Goal: Contribute content: Contribute content

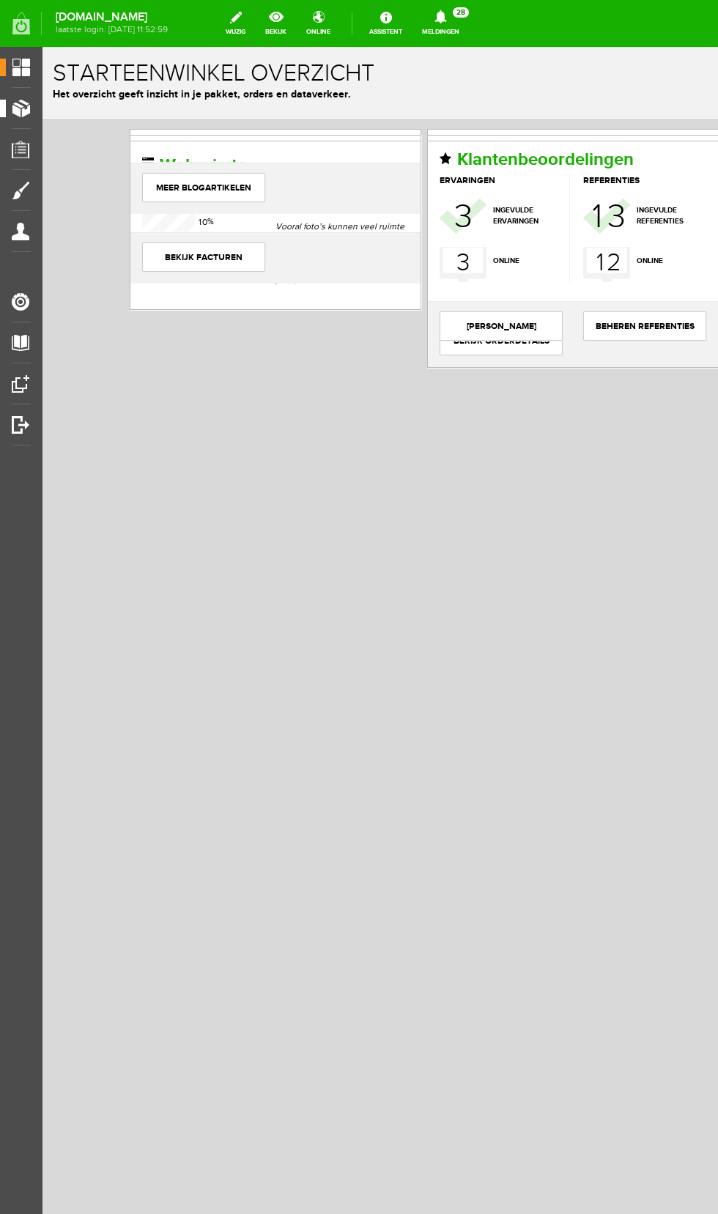
click at [34, 105] on span "Producten" at bounding box center [37, 108] width 62 height 12
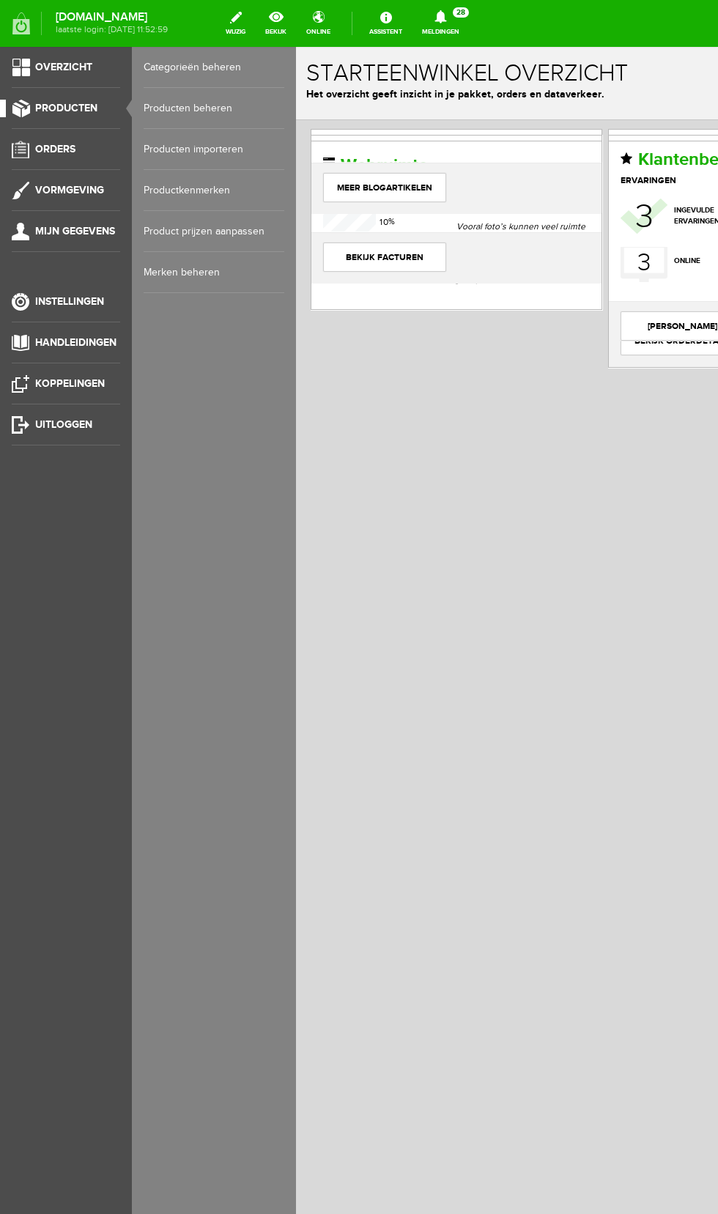
click at [218, 108] on link "Producten beheren" at bounding box center [214, 108] width 141 height 41
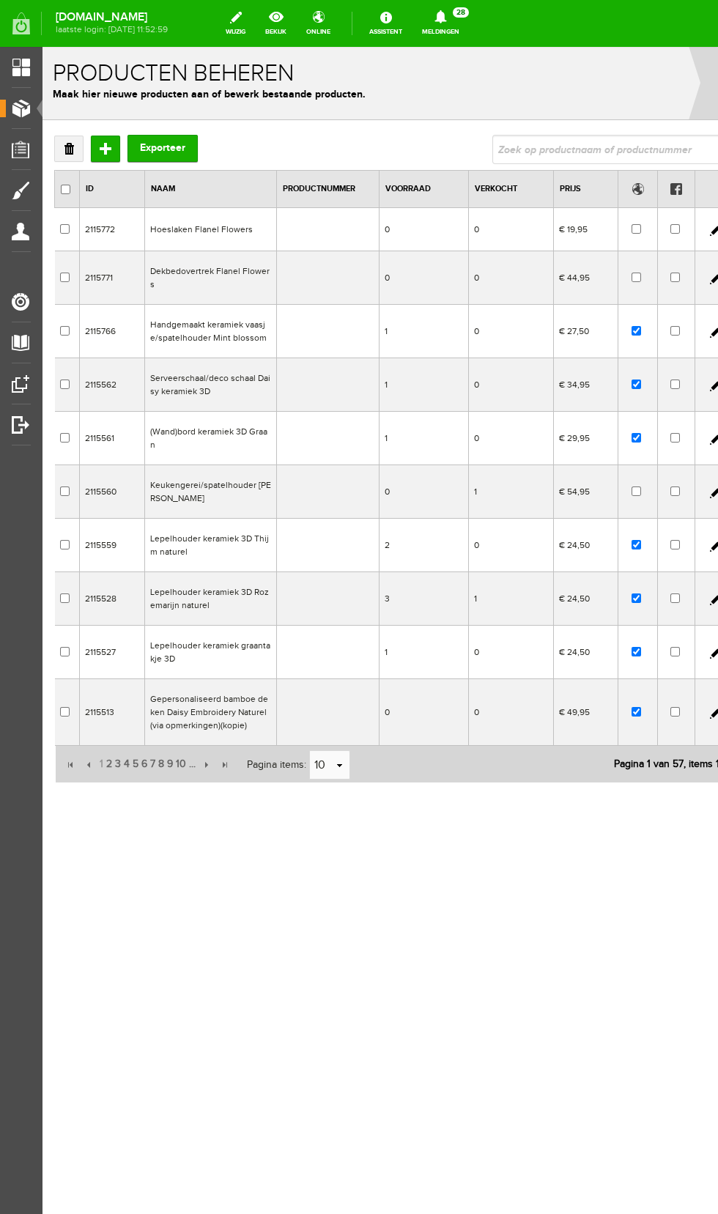
click at [222, 231] on td "Hoeslaken Flanel Flowers" at bounding box center [211, 229] width 132 height 43
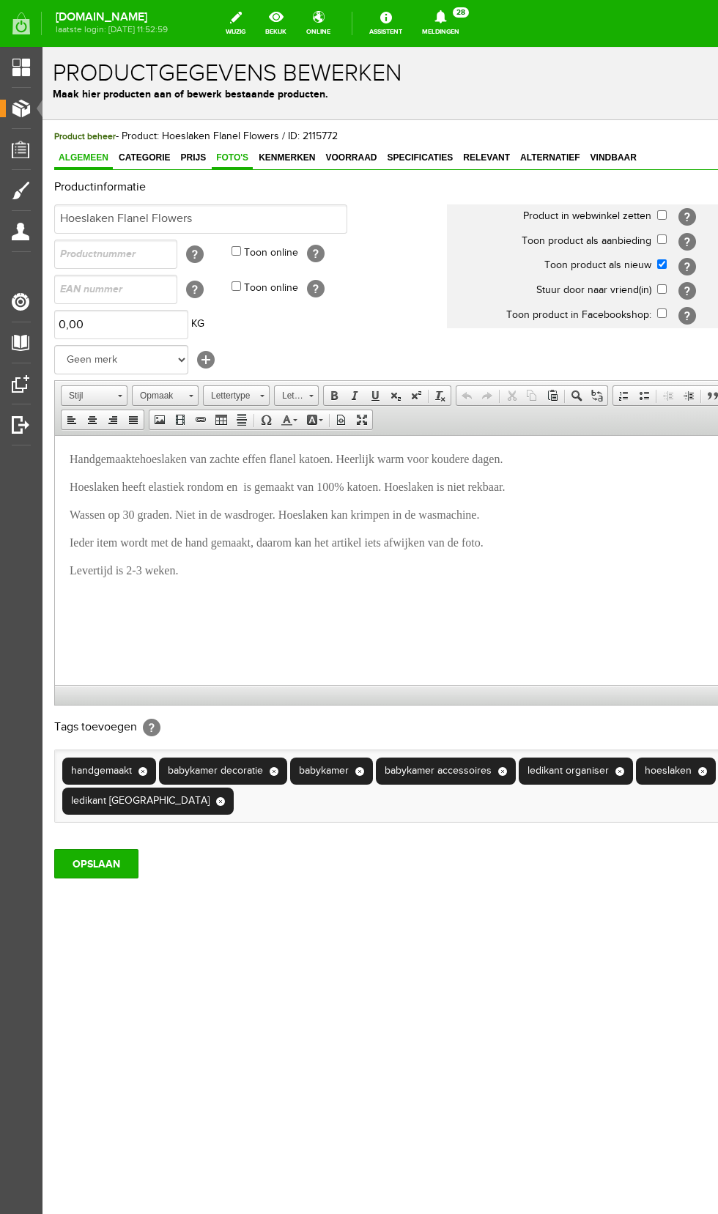
click at [226, 163] on span "Foto's" at bounding box center [232, 157] width 41 height 10
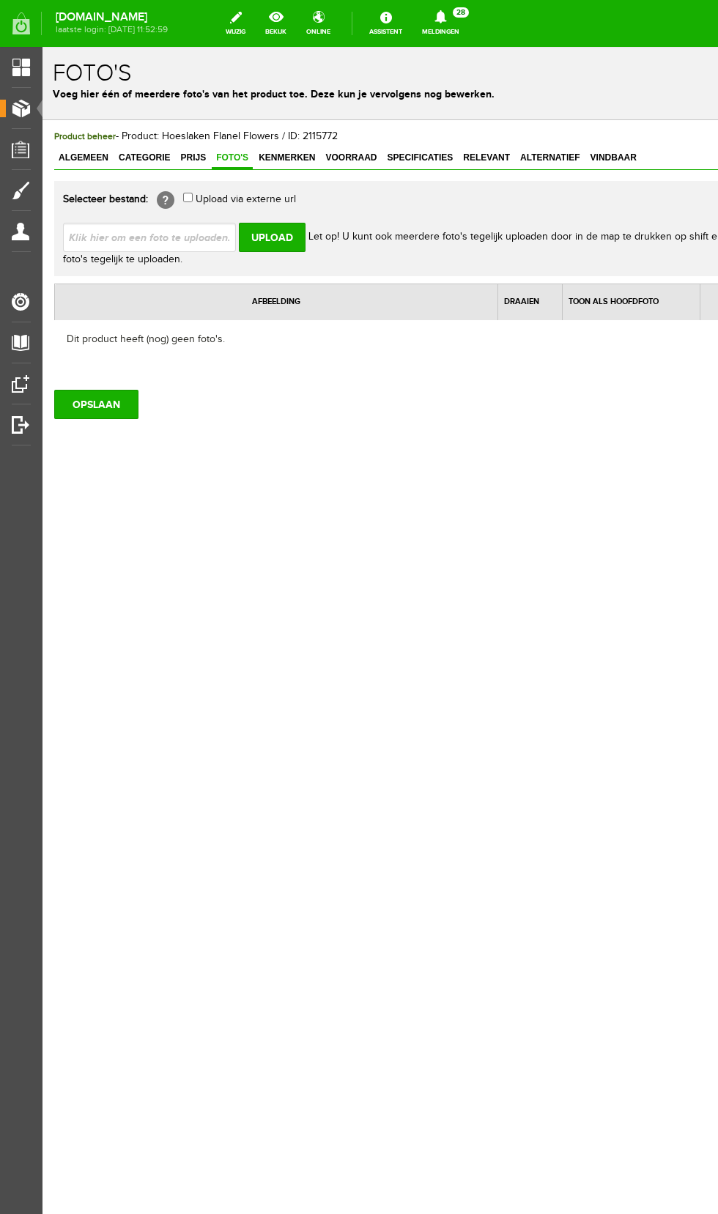
click at [205, 240] on input "file" at bounding box center [155, 237] width 185 height 28
type input "C:\fakepath\Screenshot_20250901_103924_Samsung Internet.jpg"
type input "Screenshot_20250901_103924_Samsung Internet.jpg"
click at [264, 236] on input "Upload" at bounding box center [272, 237] width 67 height 29
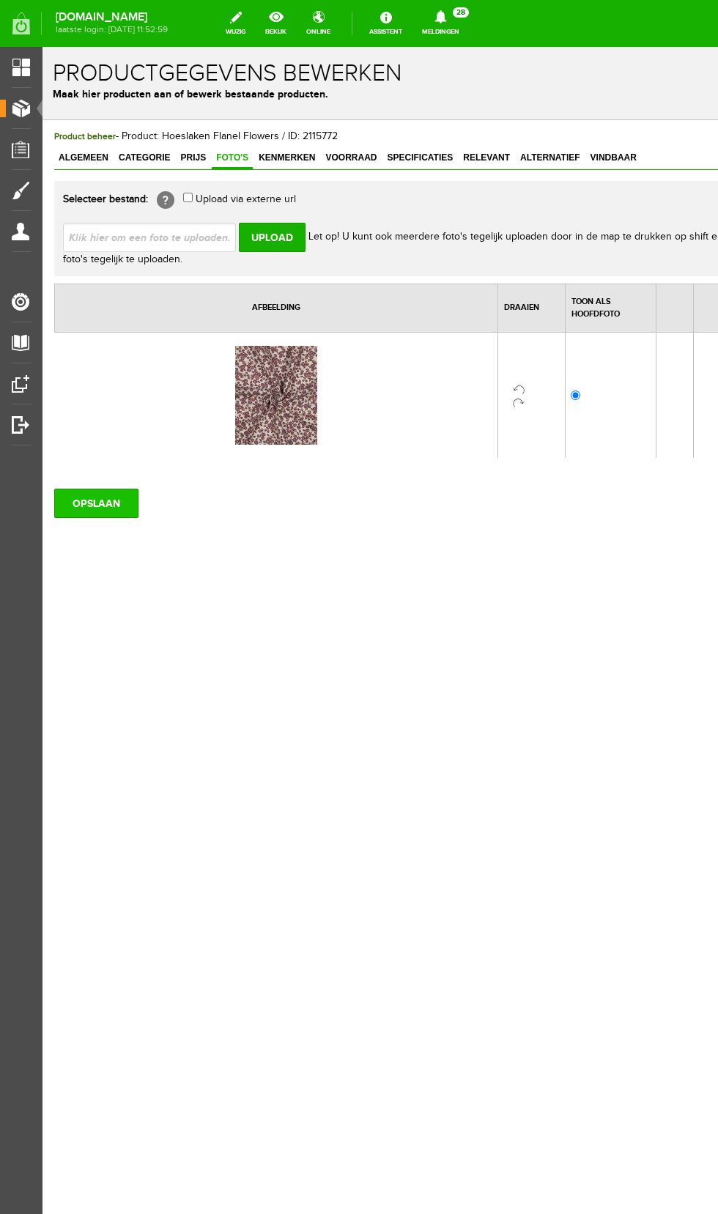
click at [109, 503] on input "OPSLAAN" at bounding box center [96, 503] width 84 height 29
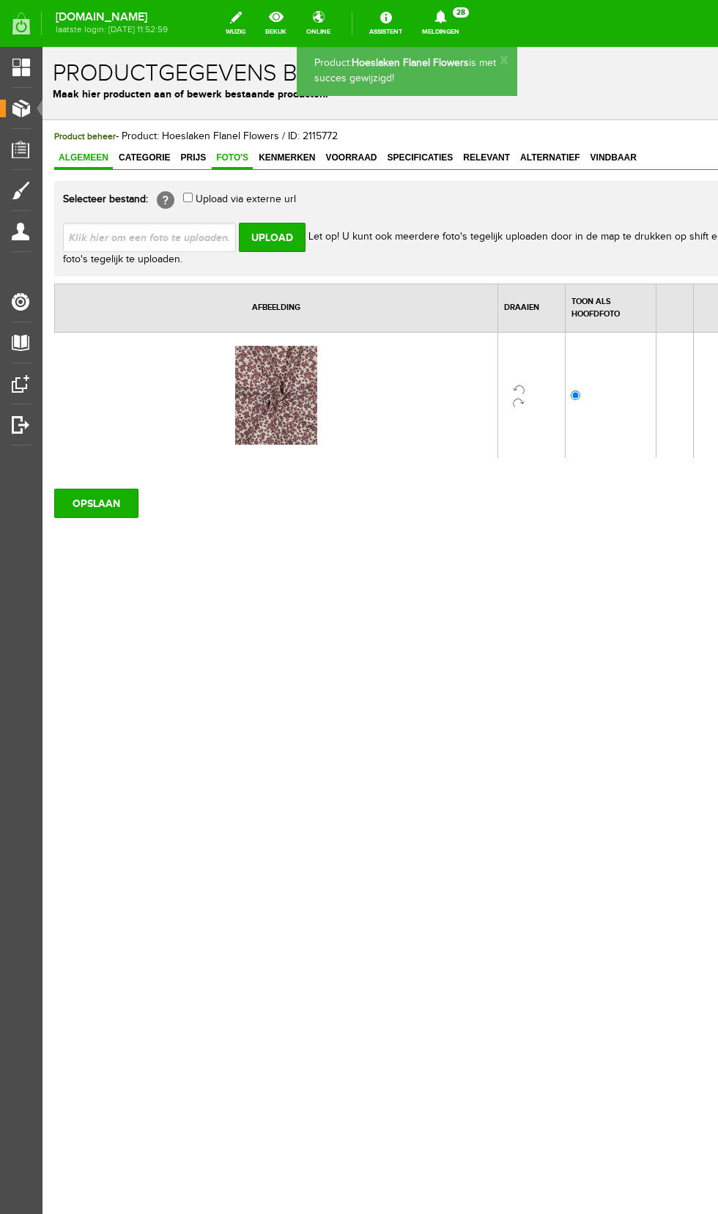
click at [89, 159] on span "Algemeen" at bounding box center [83, 157] width 59 height 10
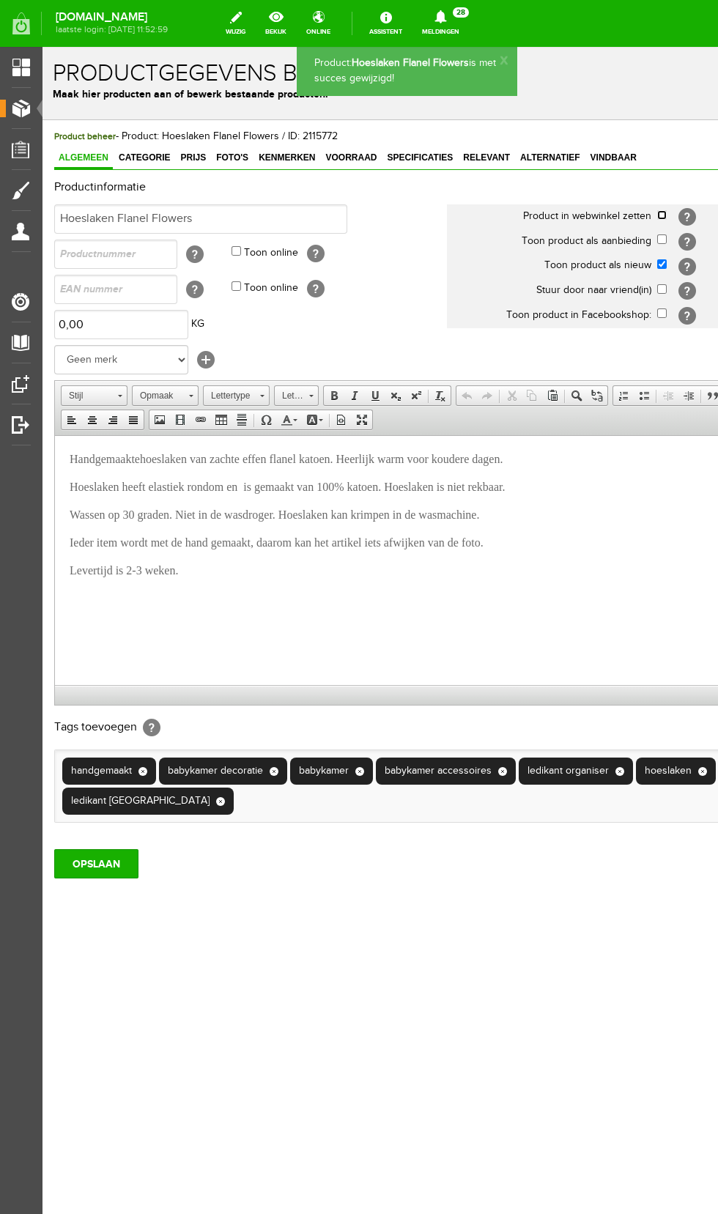
click at [664, 220] on input "checkbox" at bounding box center [662, 215] width 10 height 10
checkbox input "true"
click at [108, 866] on input "OPSLAAN" at bounding box center [96, 863] width 84 height 29
click at [35, 108] on span "Producten" at bounding box center [37, 108] width 62 height 12
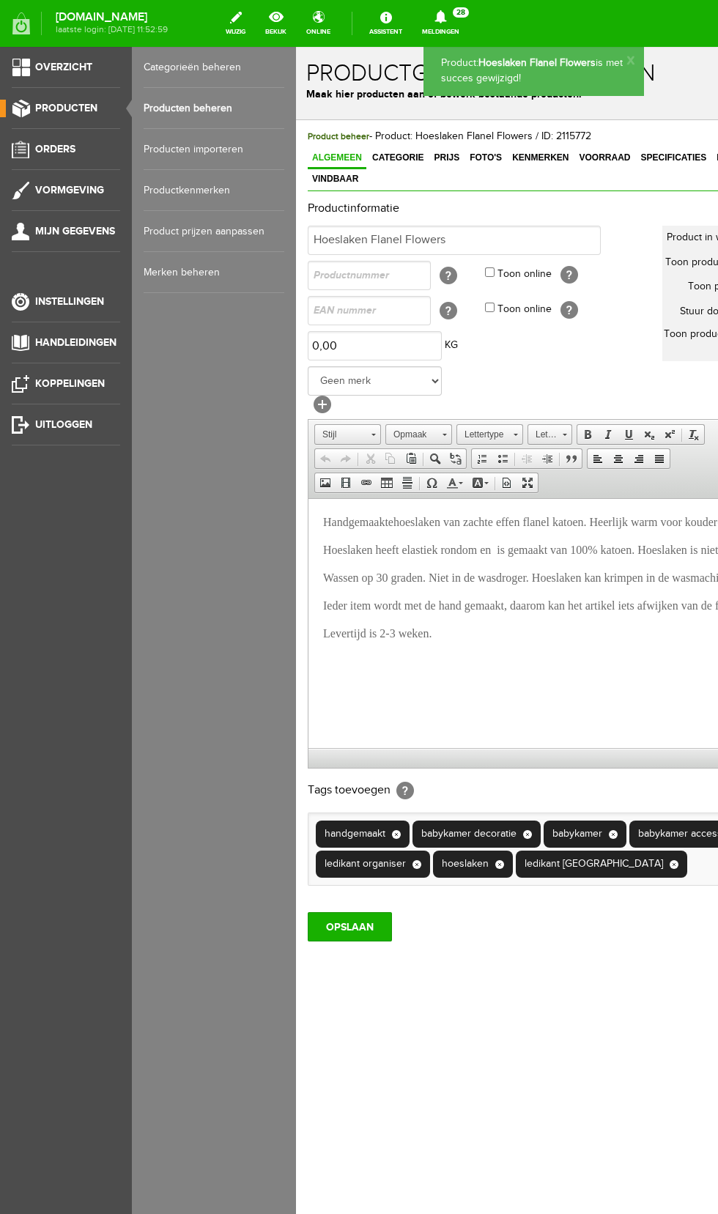
click at [219, 108] on link "Producten beheren" at bounding box center [214, 108] width 141 height 41
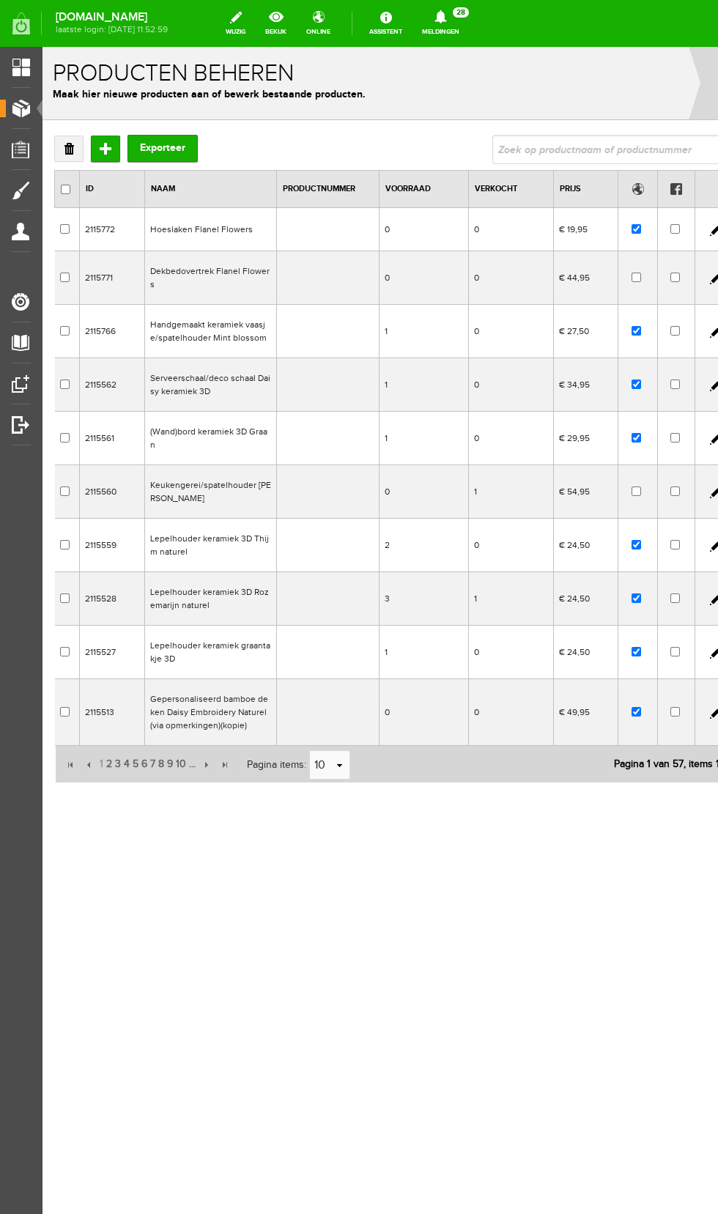
click at [267, 292] on td "Dekbedovertrek Flanel Flowers" at bounding box center [211, 277] width 132 height 53
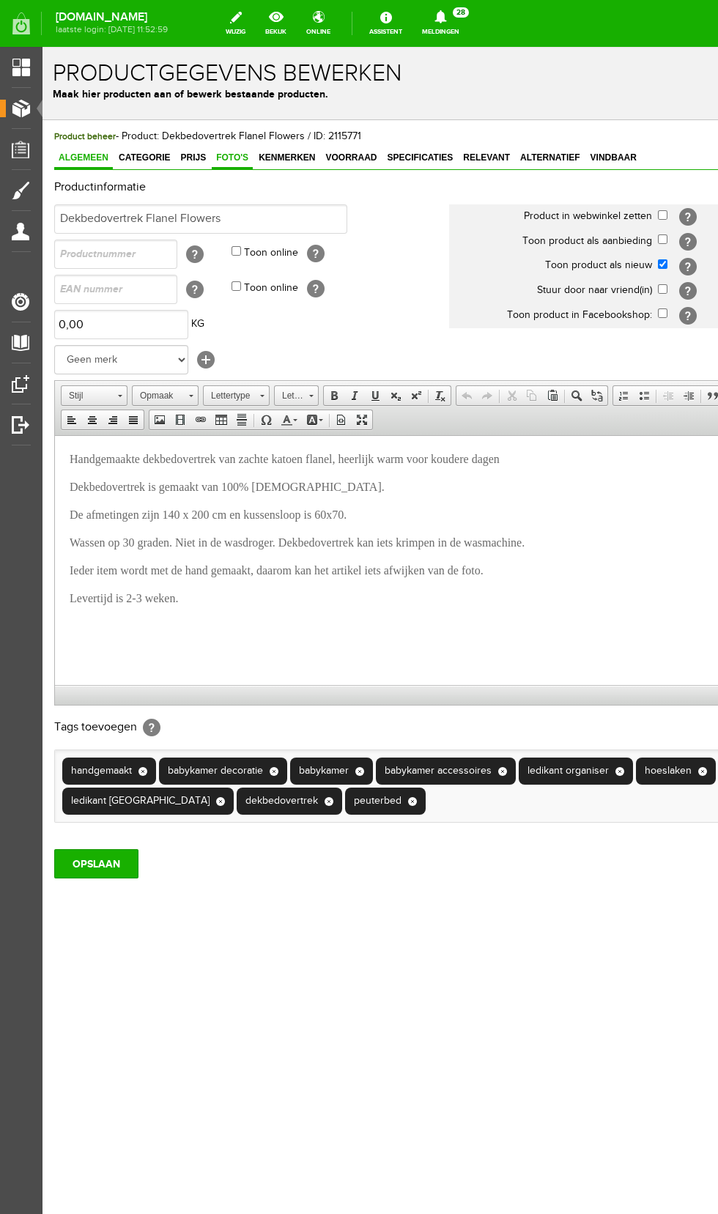
click at [231, 158] on span "Foto's" at bounding box center [232, 157] width 41 height 10
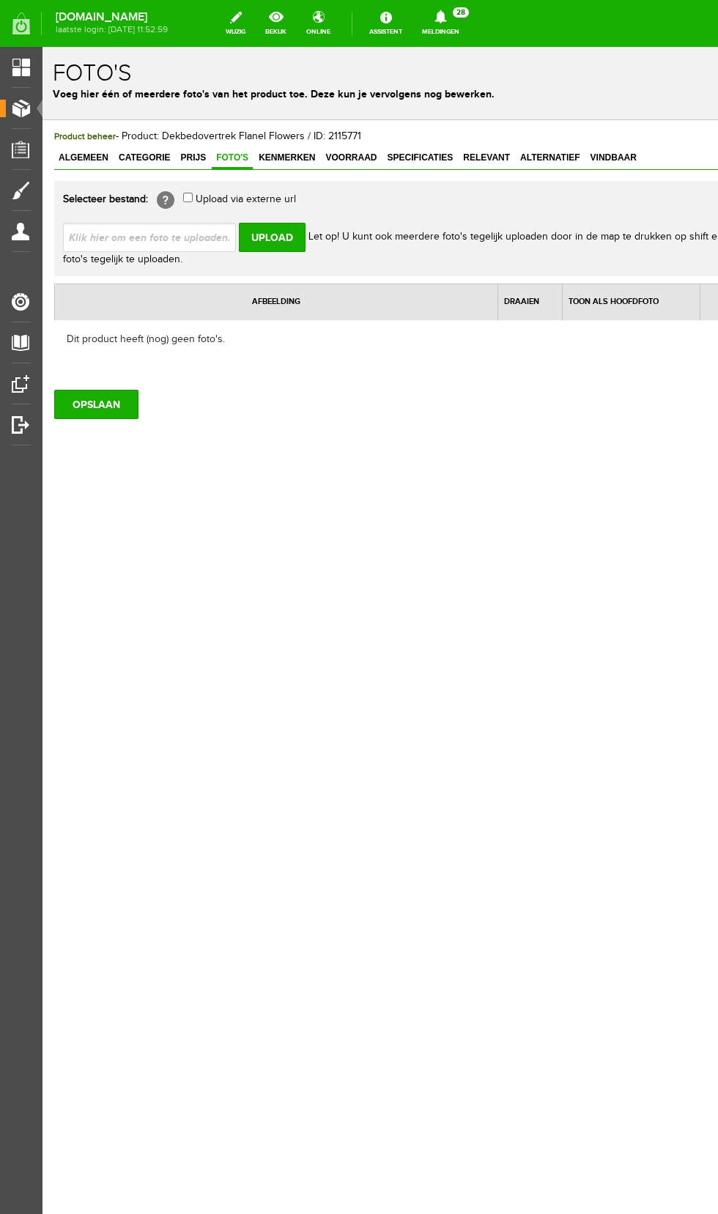
click at [184, 234] on input "file" at bounding box center [155, 237] width 185 height 28
type input "C:\fakepath\Screenshot_20250901_103924_Samsung Internet.jpg"
type input "Screenshot_20250901_103924_Samsung Internet.jpg"
click at [269, 240] on input "Upload" at bounding box center [272, 237] width 67 height 29
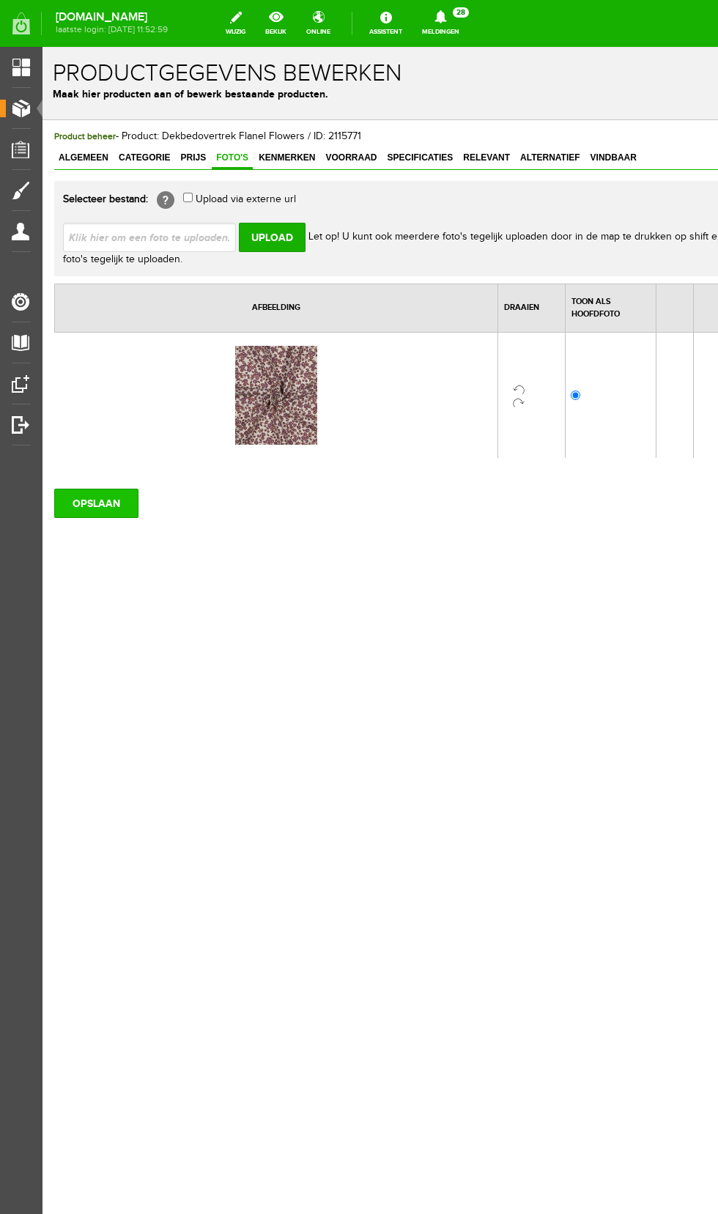
click at [108, 505] on input "OPSLAAN" at bounding box center [96, 503] width 84 height 29
click at [103, 505] on input "OPSLAAN" at bounding box center [96, 503] width 84 height 29
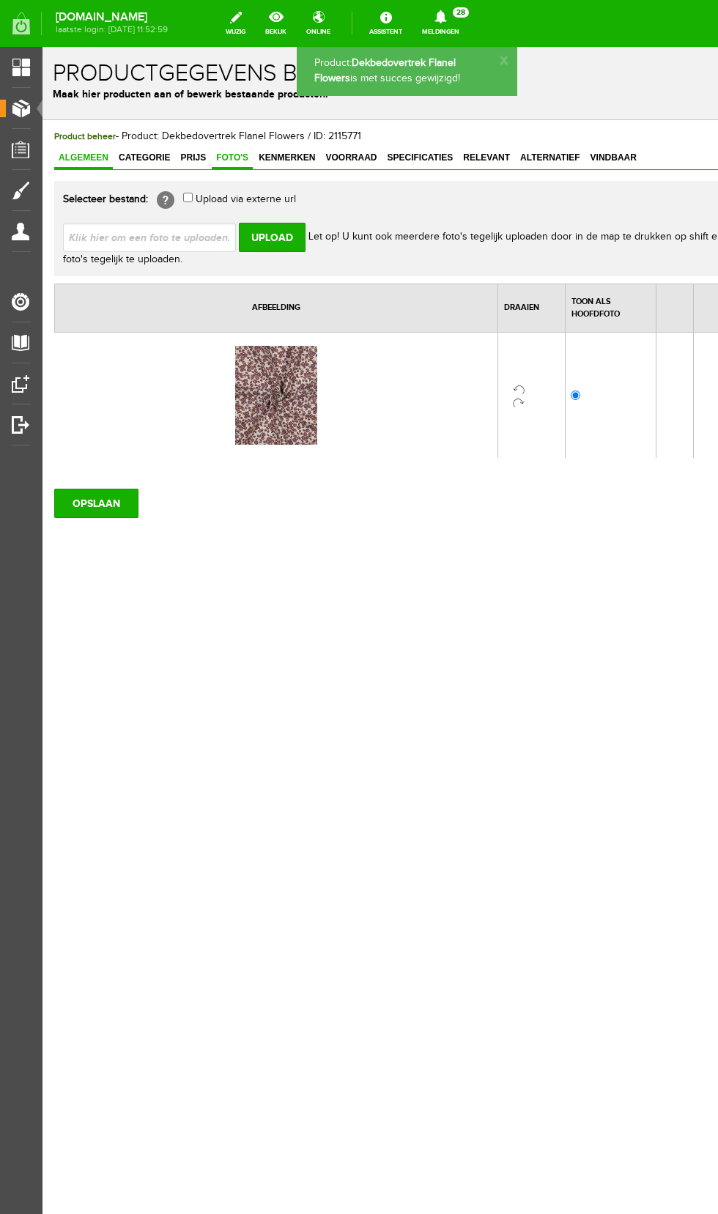
click at [73, 164] on link "Algemeen" at bounding box center [83, 158] width 59 height 21
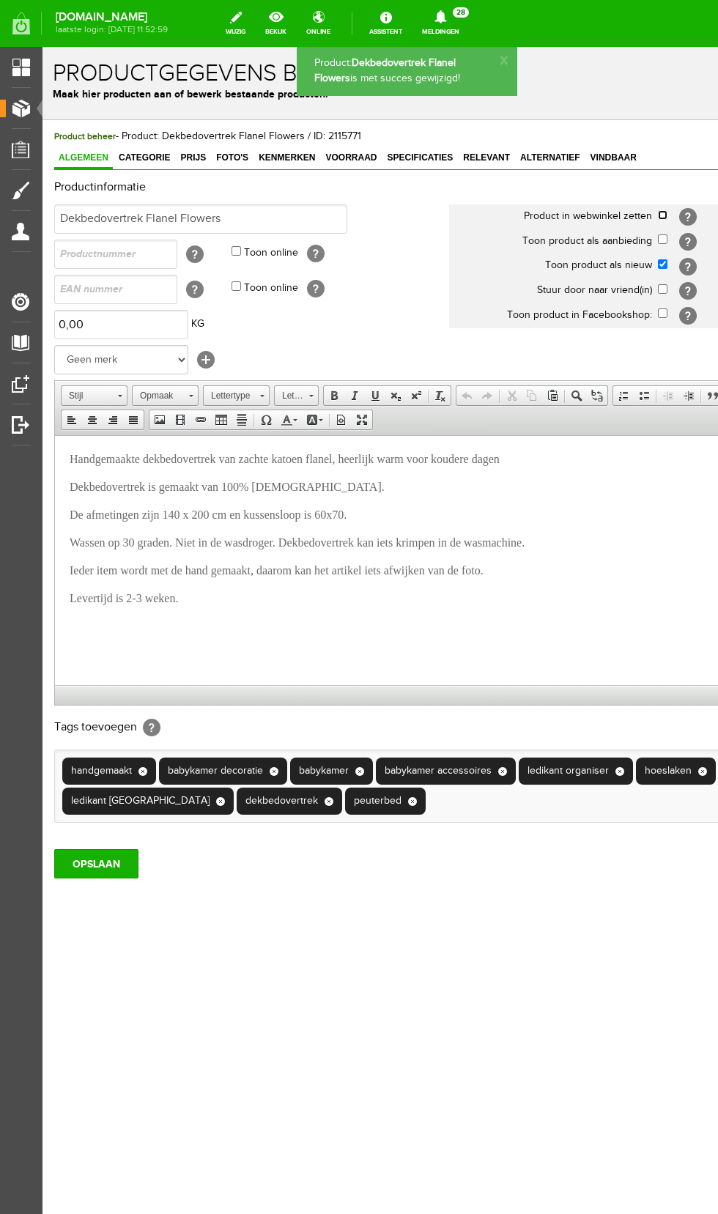
click at [662, 215] on input "checkbox" at bounding box center [663, 215] width 10 height 10
checkbox input "true"
click at [97, 864] on input "OPSLAAN" at bounding box center [96, 863] width 84 height 29
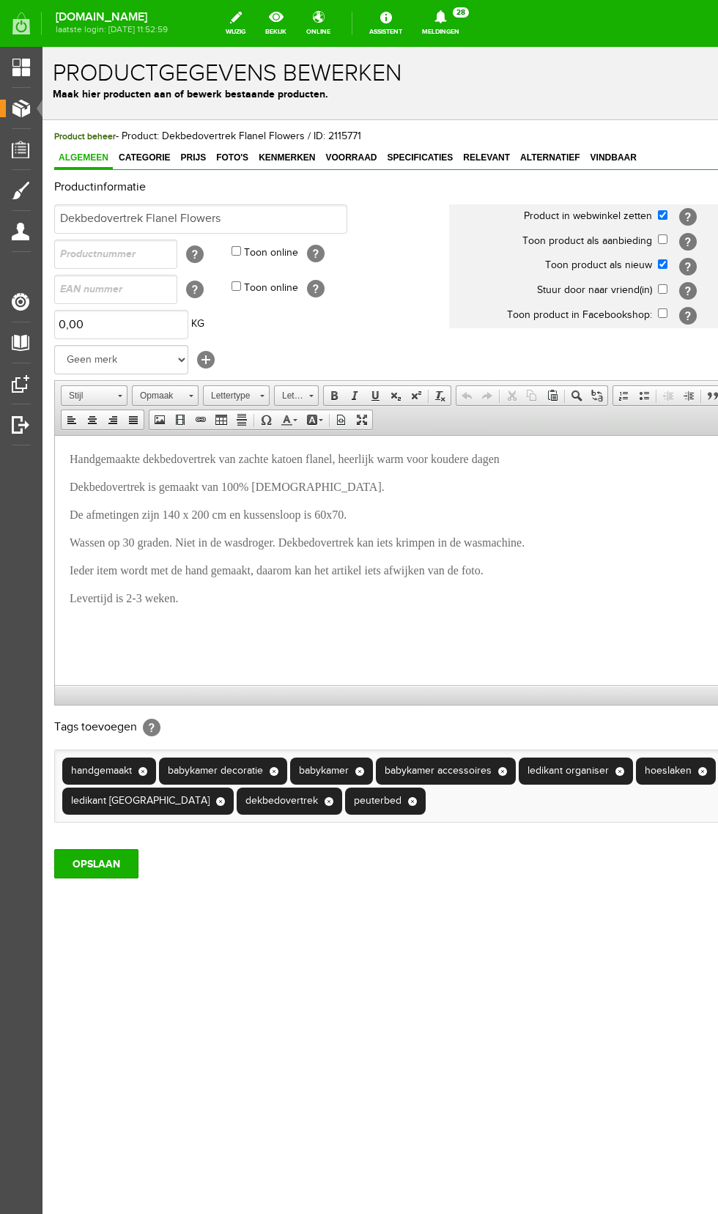
click at [26, 108] on span "Producten" at bounding box center [37, 108] width 62 height 12
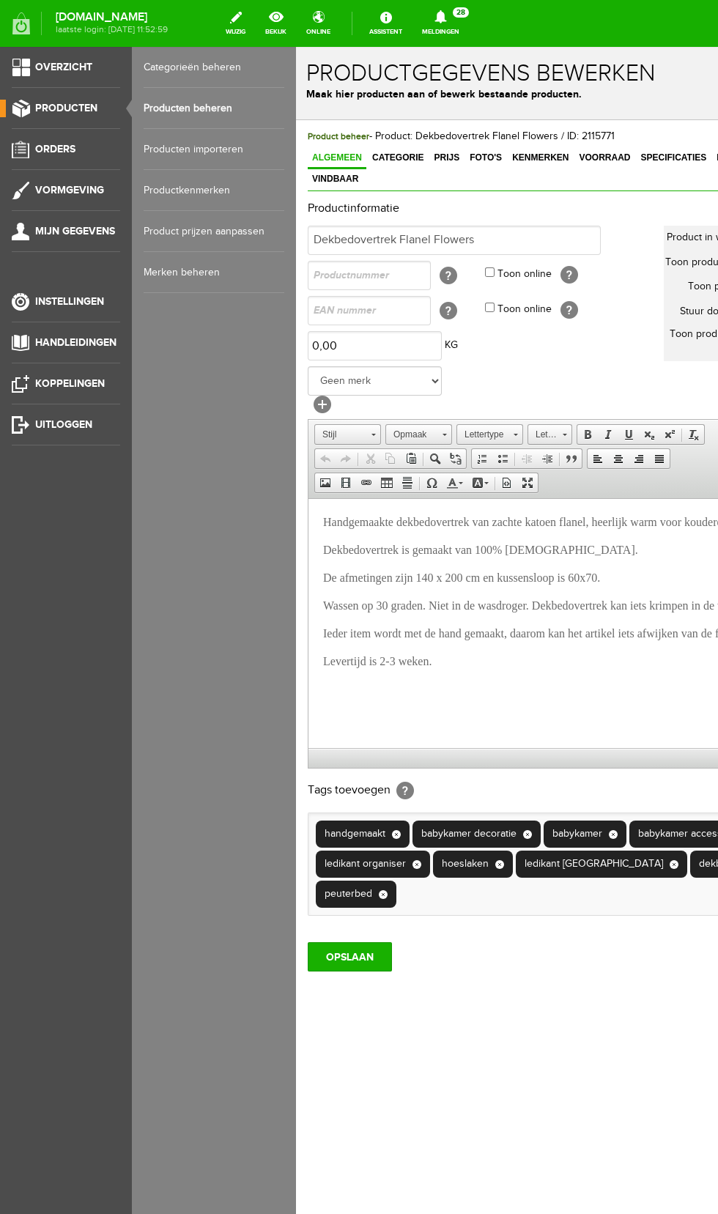
click at [226, 147] on link "Producten importeren" at bounding box center [214, 149] width 141 height 41
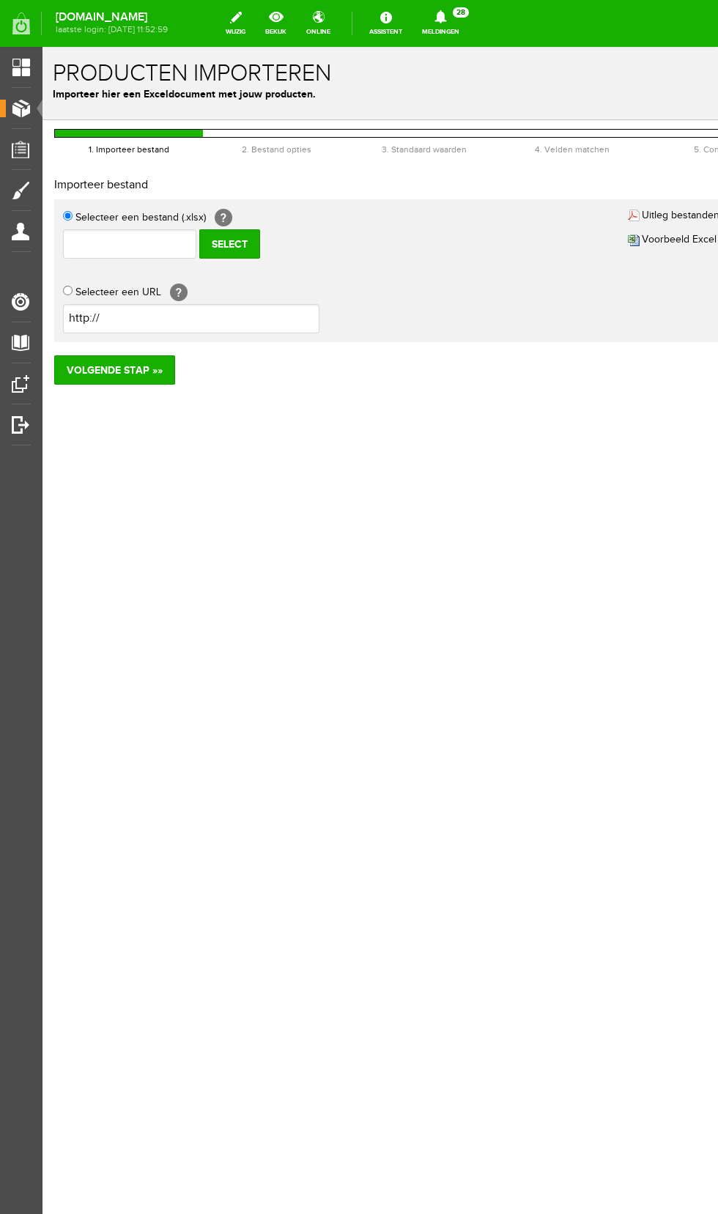
click at [33, 108] on span "Producten" at bounding box center [37, 108] width 62 height 12
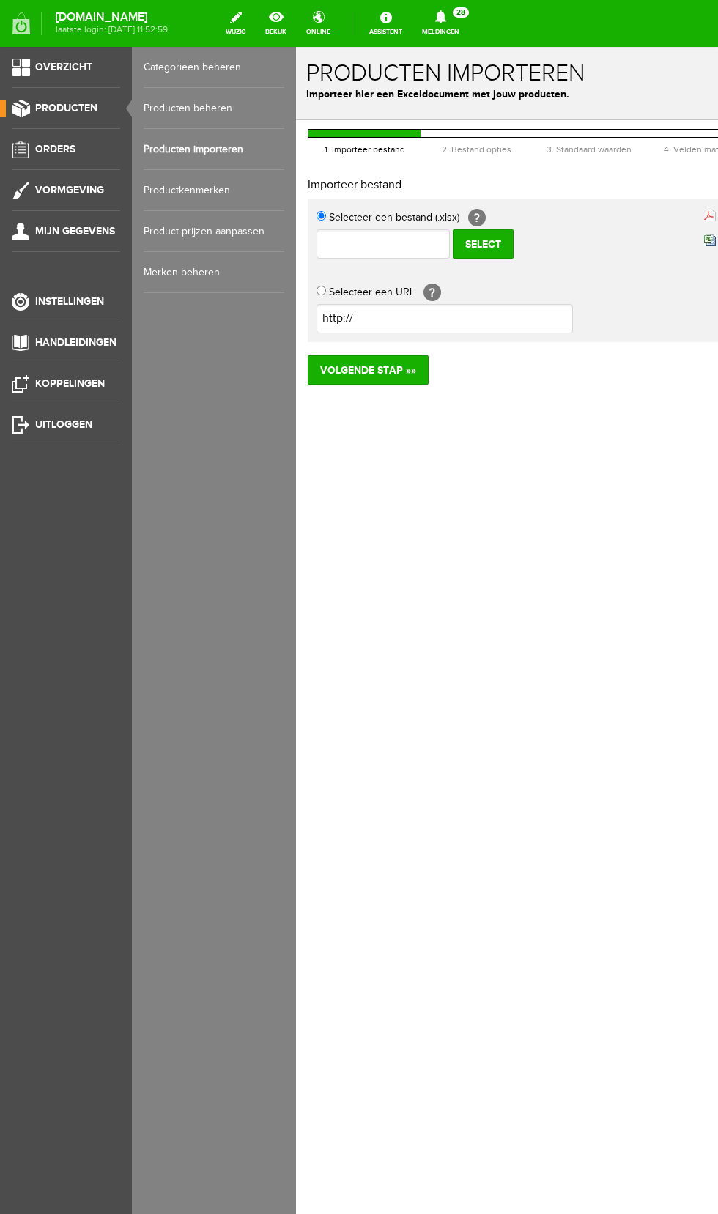
click at [218, 108] on link "Producten beheren" at bounding box center [214, 108] width 141 height 41
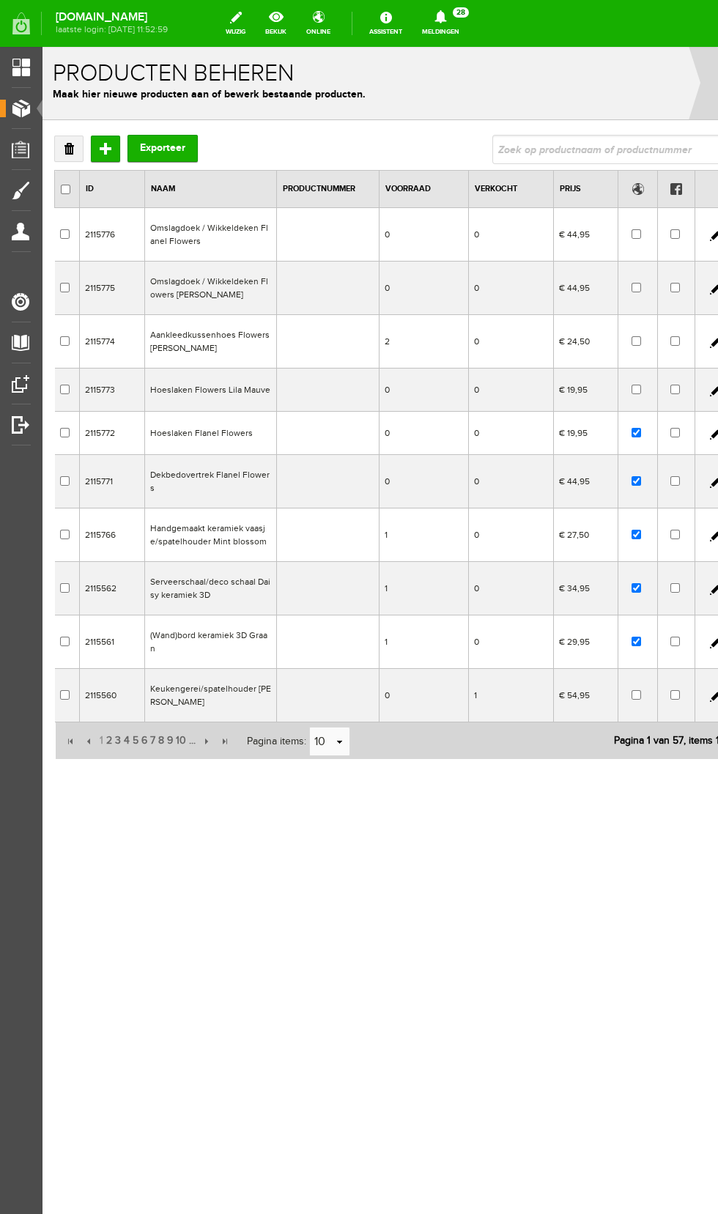
click at [214, 232] on td "Omslagdoek / Wikkeldeken Flanel Flowers" at bounding box center [211, 234] width 132 height 53
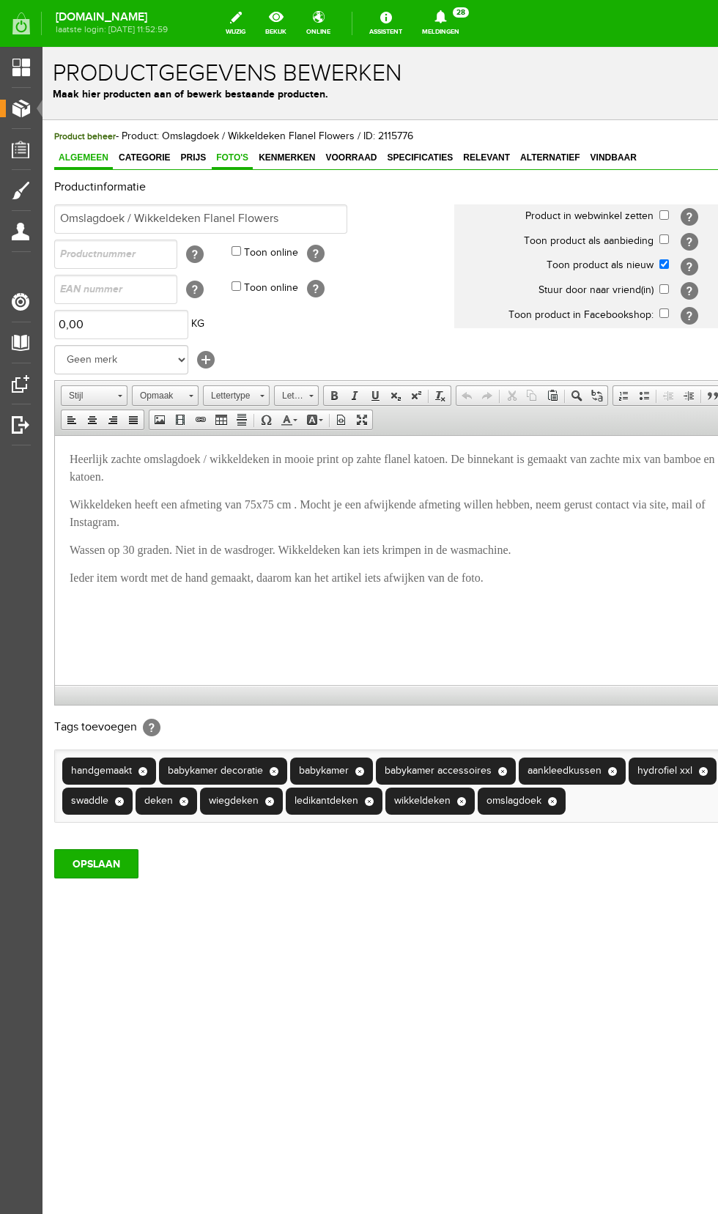
click at [228, 158] on span "Foto's" at bounding box center [232, 157] width 41 height 10
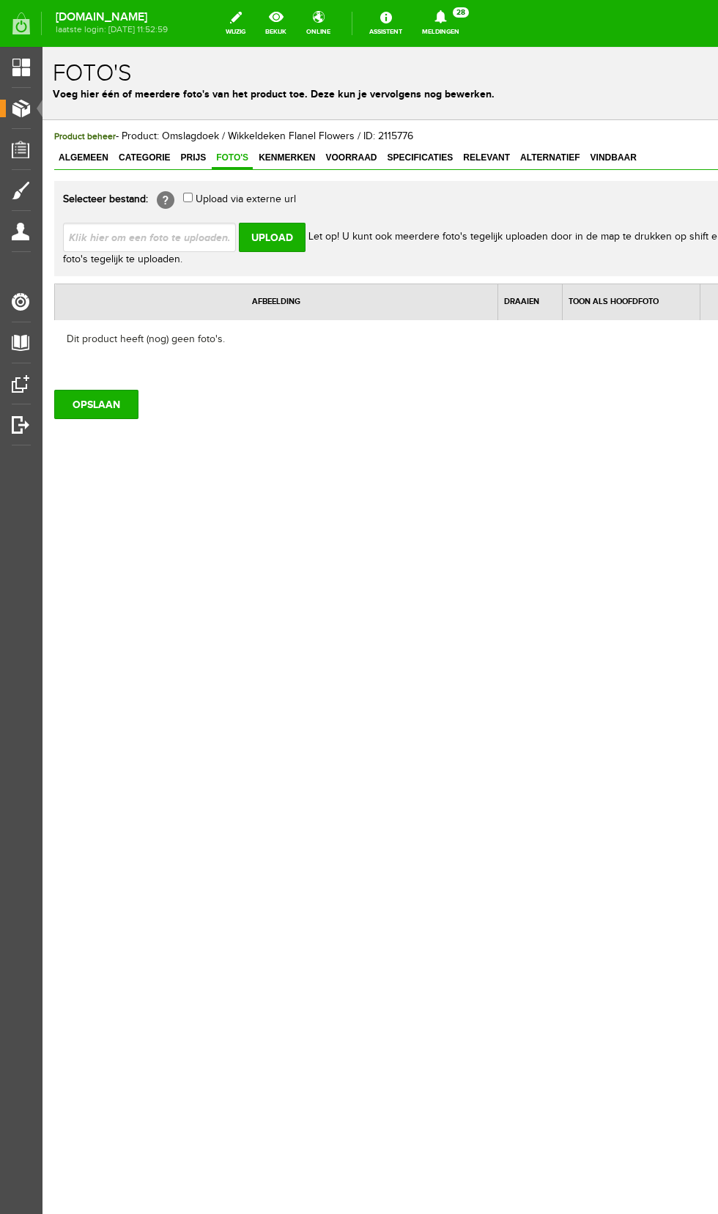
click at [173, 240] on input "file" at bounding box center [155, 237] width 185 height 28
type input "C:\fakepath\Screenshot_20250901_103924_Samsung Internet.jpg"
type input "Screenshot_20250901_103924_Samsung Internet.jpg"
click at [279, 243] on input "Upload" at bounding box center [272, 237] width 67 height 29
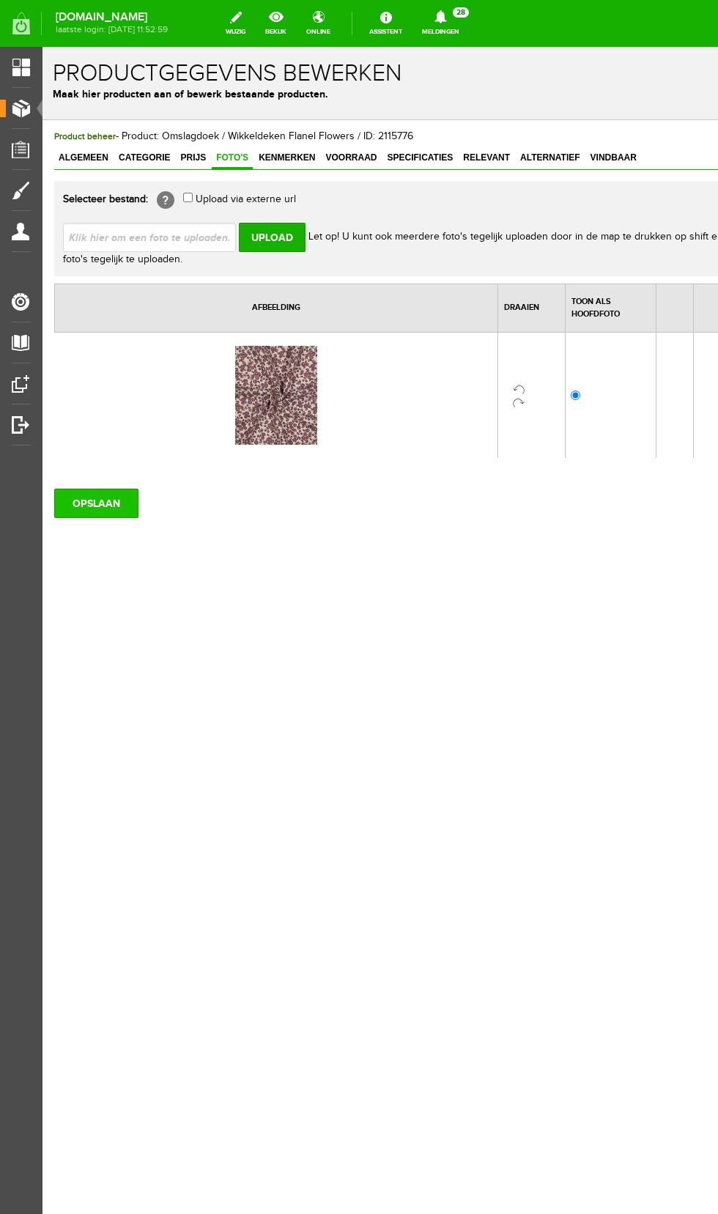
click at [97, 509] on input "OPSLAAN" at bounding box center [96, 503] width 84 height 29
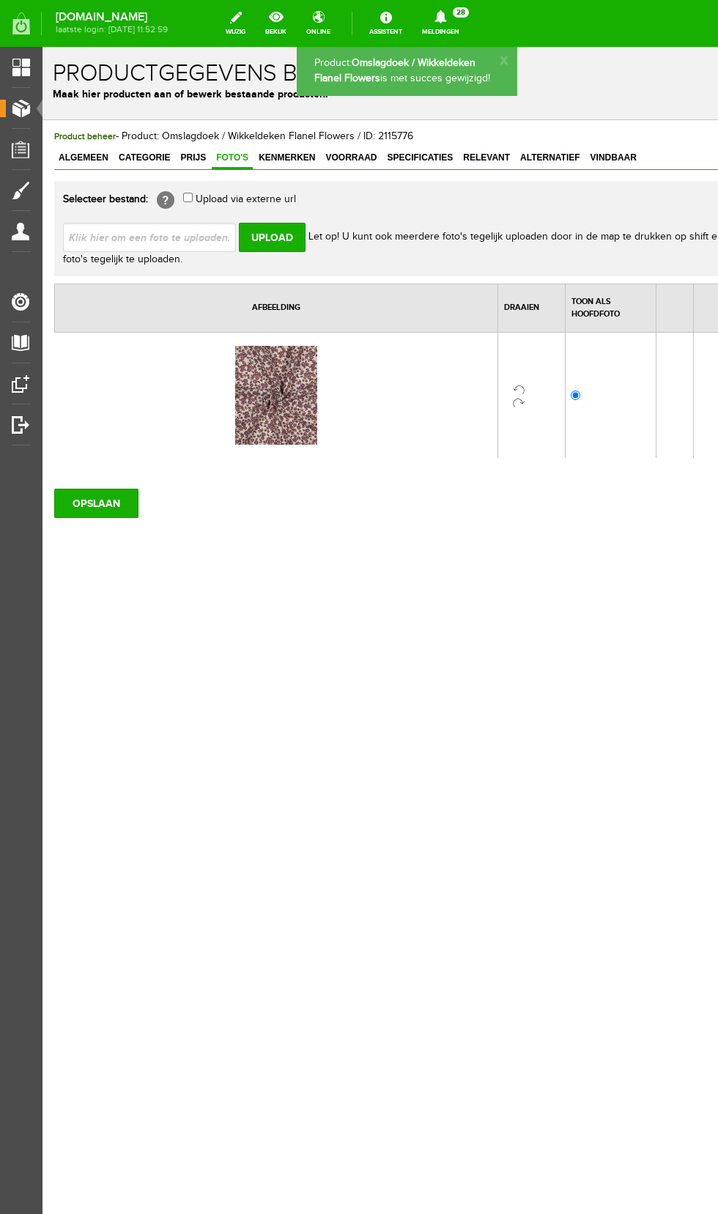
click at [35, 108] on span "Producten" at bounding box center [37, 108] width 62 height 12
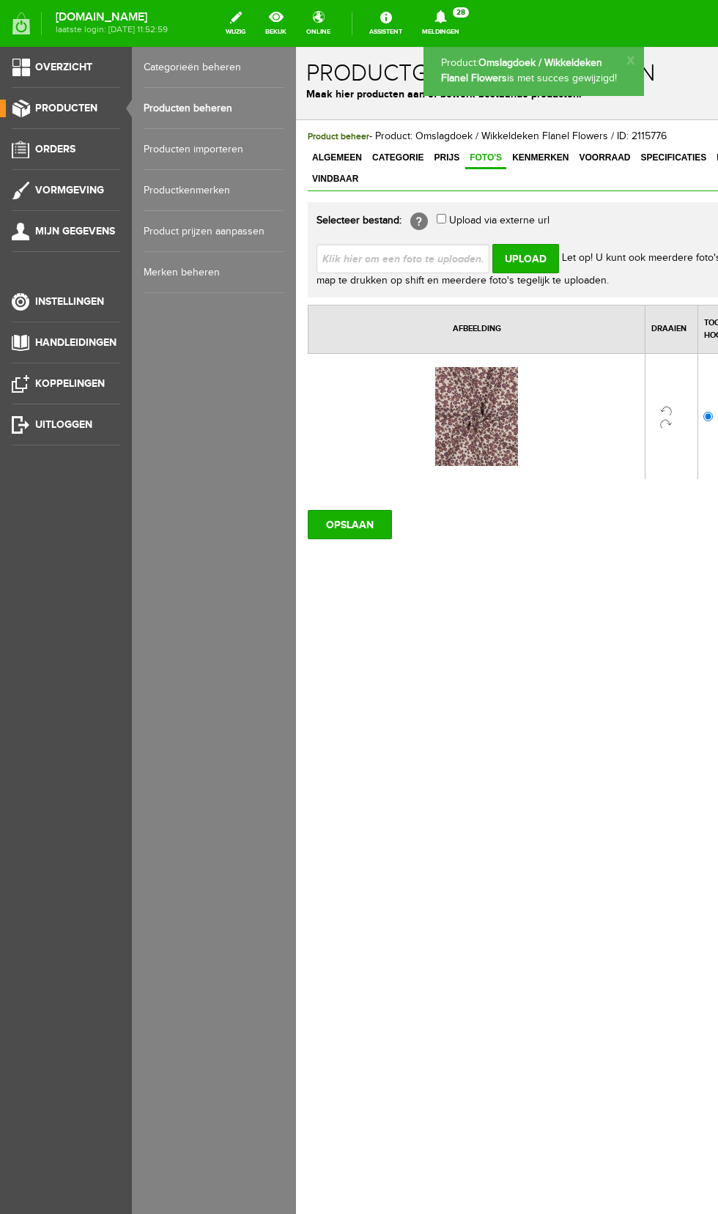
click at [227, 107] on link "Producten beheren" at bounding box center [214, 108] width 141 height 41
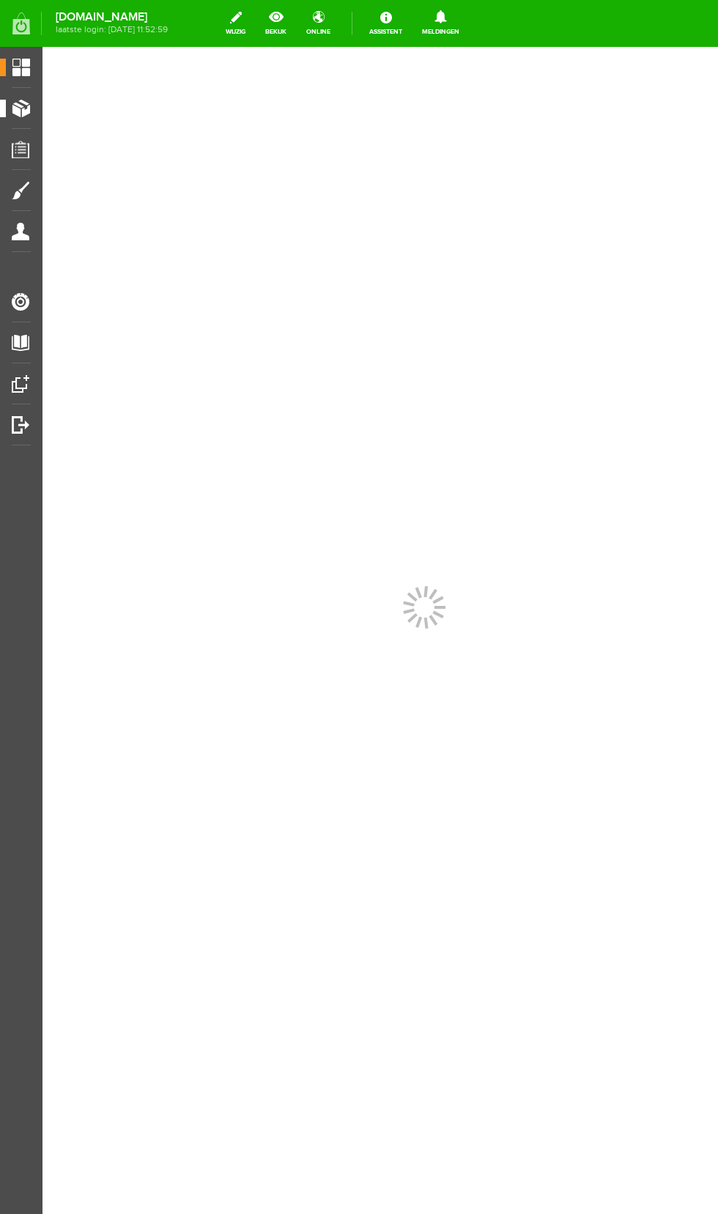
click at [35, 111] on span "Producten" at bounding box center [37, 108] width 62 height 12
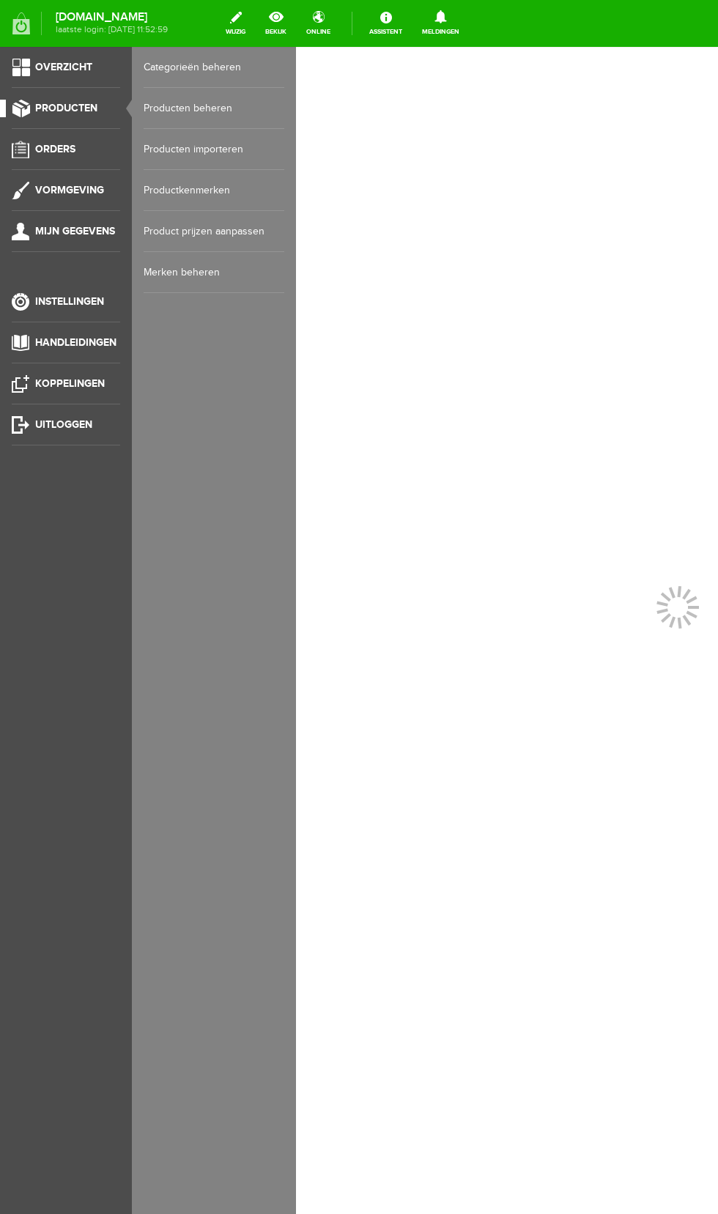
click at [230, 110] on link "Producten beheren" at bounding box center [214, 108] width 141 height 41
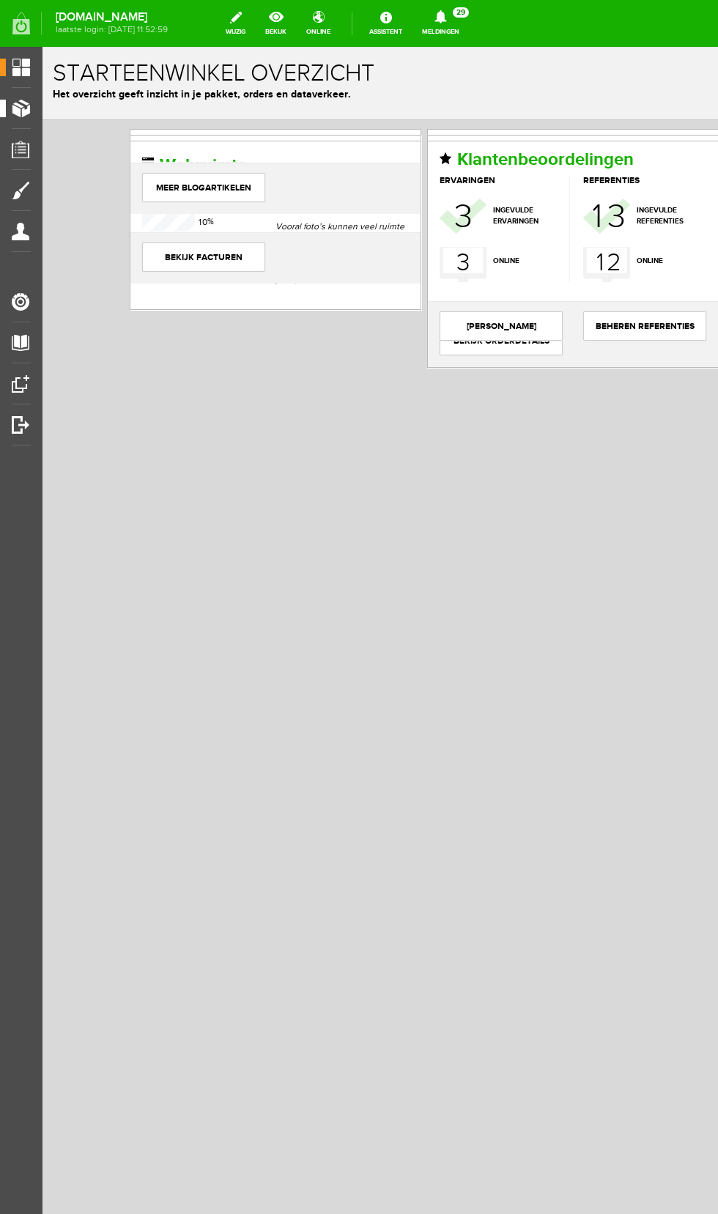
click at [34, 107] on span "Producten" at bounding box center [37, 108] width 62 height 12
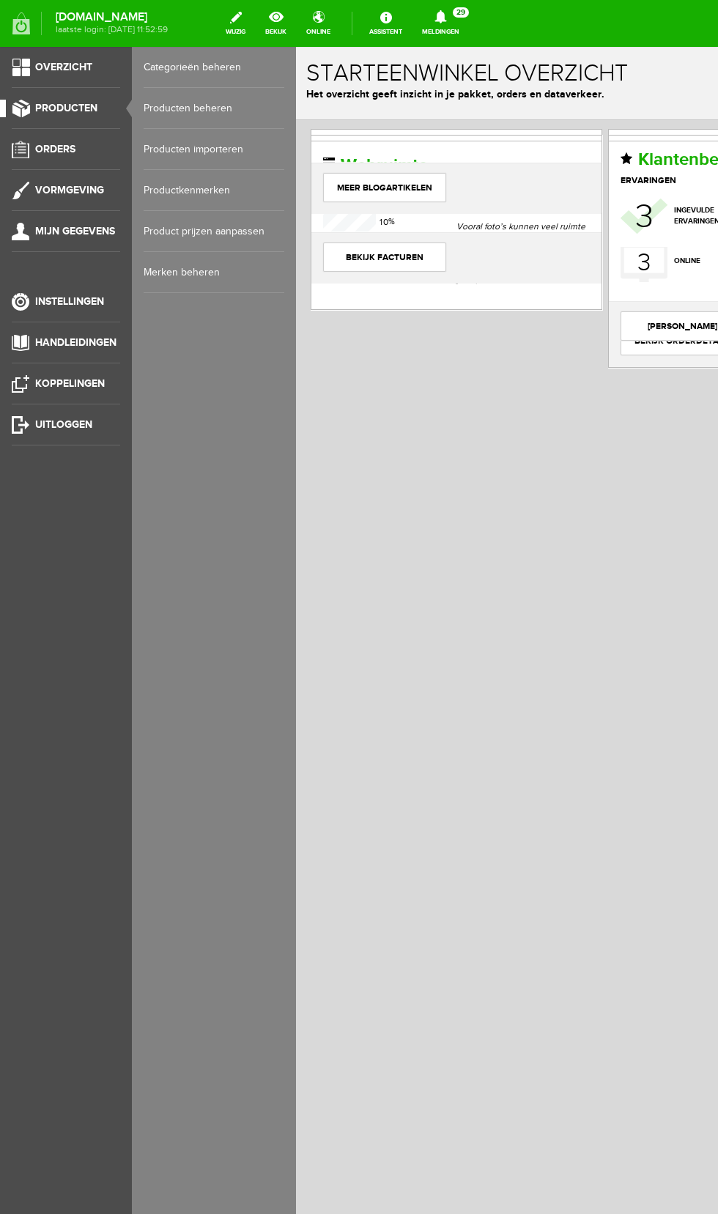
click at [221, 108] on link "Producten beheren" at bounding box center [214, 108] width 141 height 41
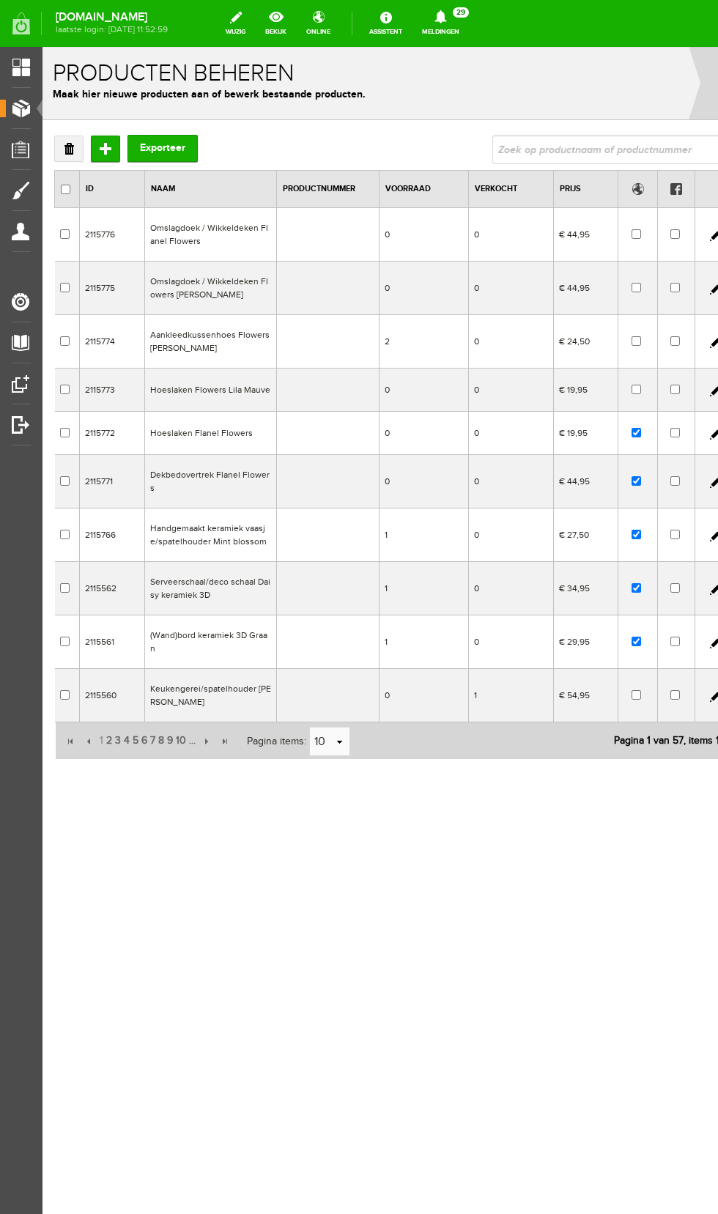
click at [247, 234] on td "Omslagdoek / Wikkeldeken Flanel Flowers" at bounding box center [211, 234] width 132 height 53
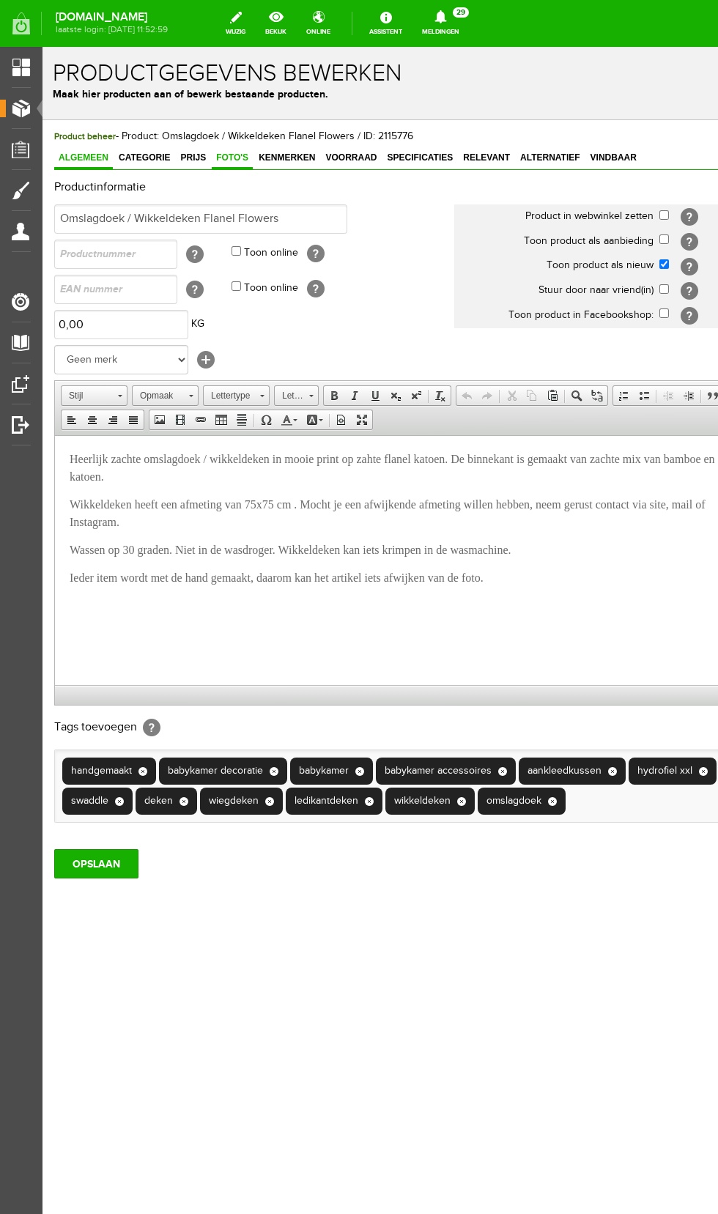
click at [231, 160] on span "Foto's" at bounding box center [232, 157] width 41 height 10
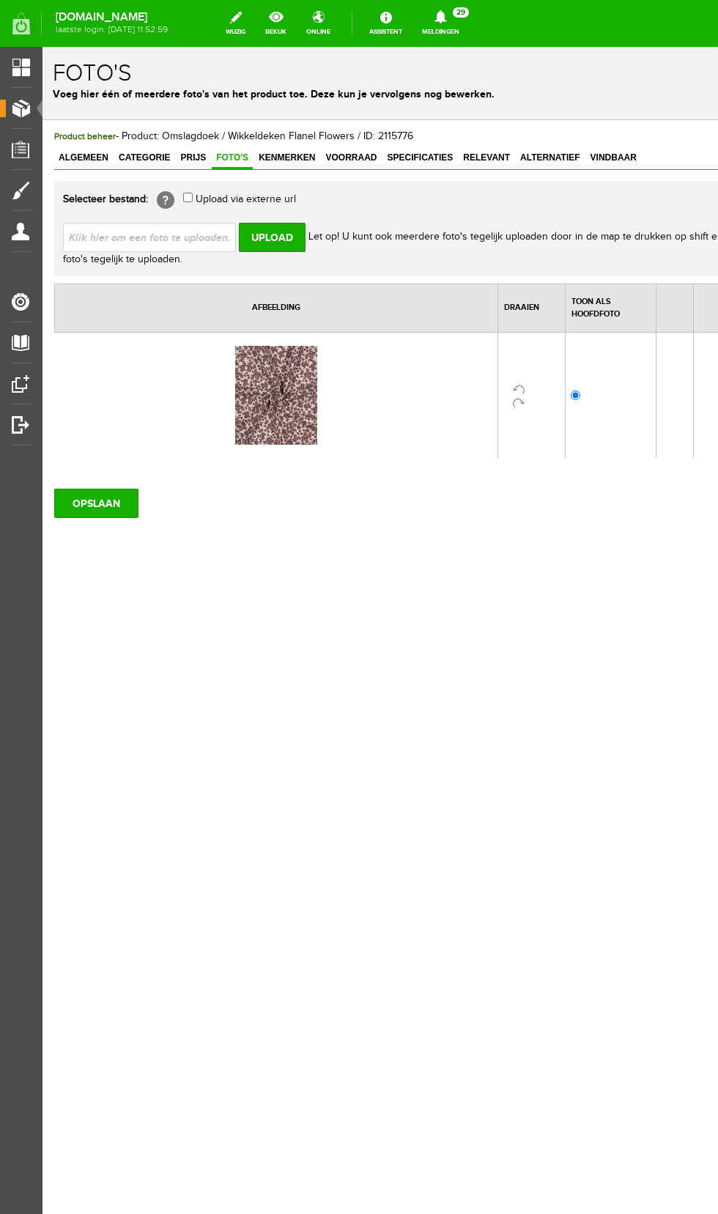
click at [31, 113] on li "Producten" at bounding box center [21, 114] width 19 height 29
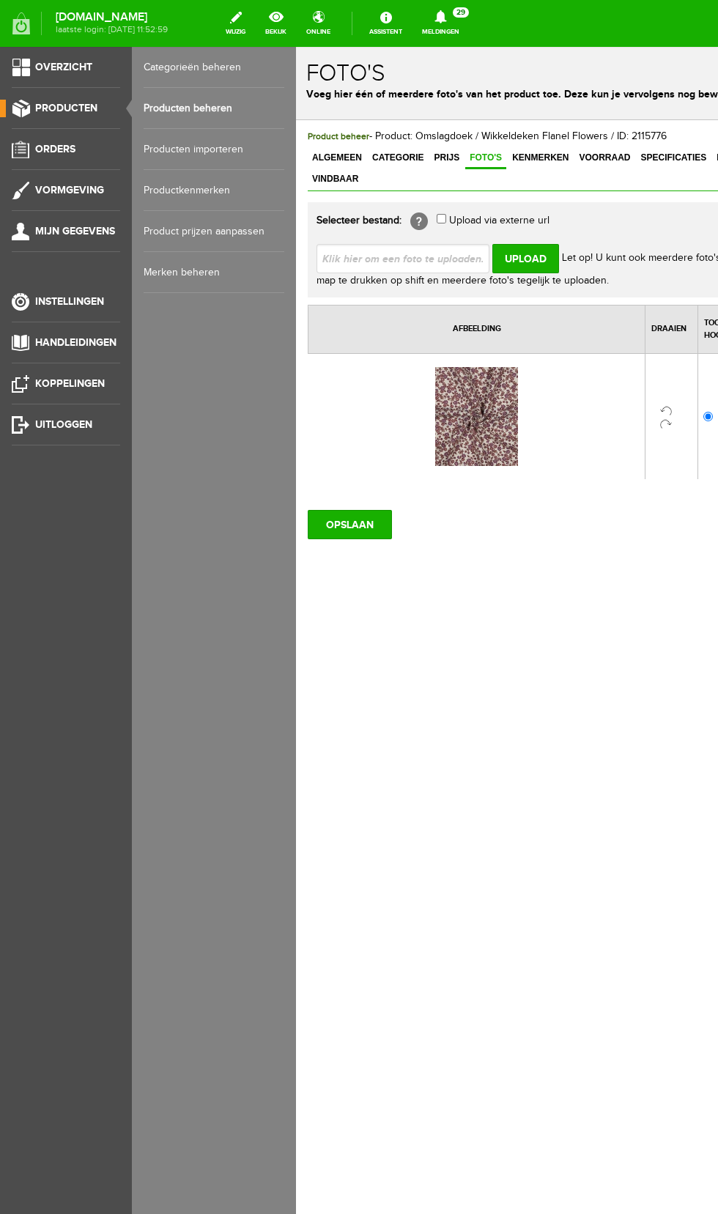
click at [226, 112] on link "Producten beheren" at bounding box center [214, 108] width 141 height 41
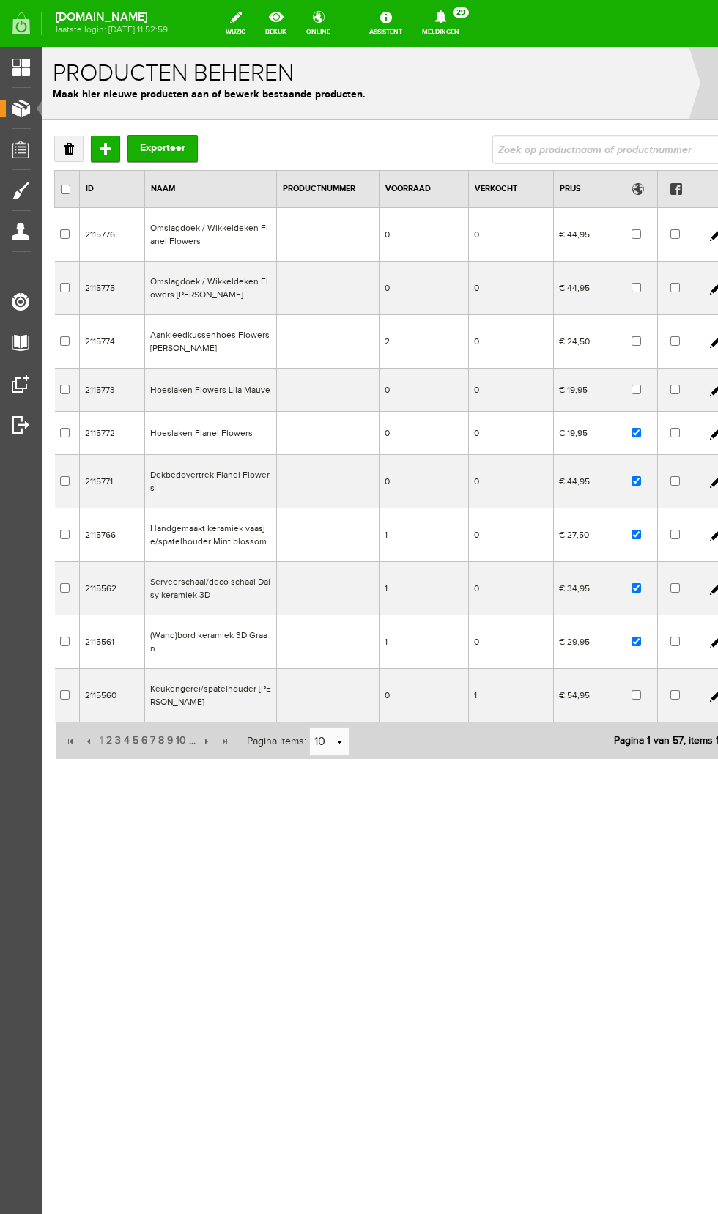
click at [240, 296] on td "Omslagdoek / Wikkeldeken Flowers [PERSON_NAME]" at bounding box center [211, 288] width 132 height 53
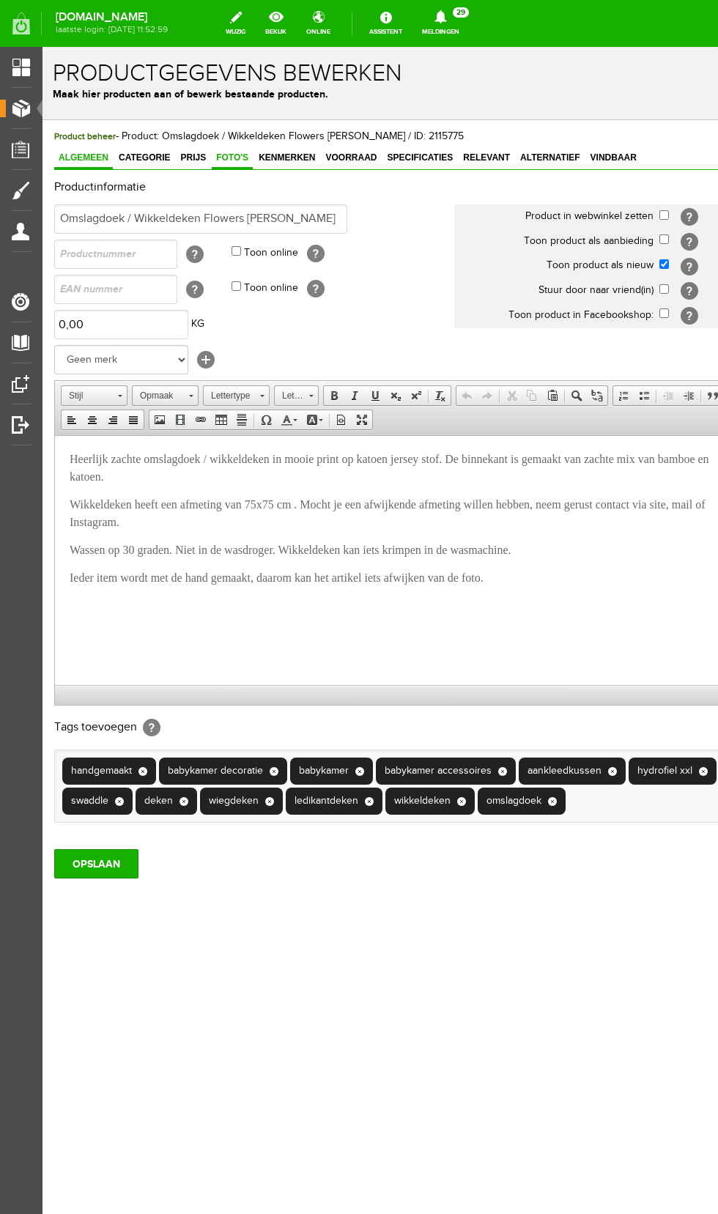
click at [220, 157] on span "Foto's" at bounding box center [232, 157] width 41 height 10
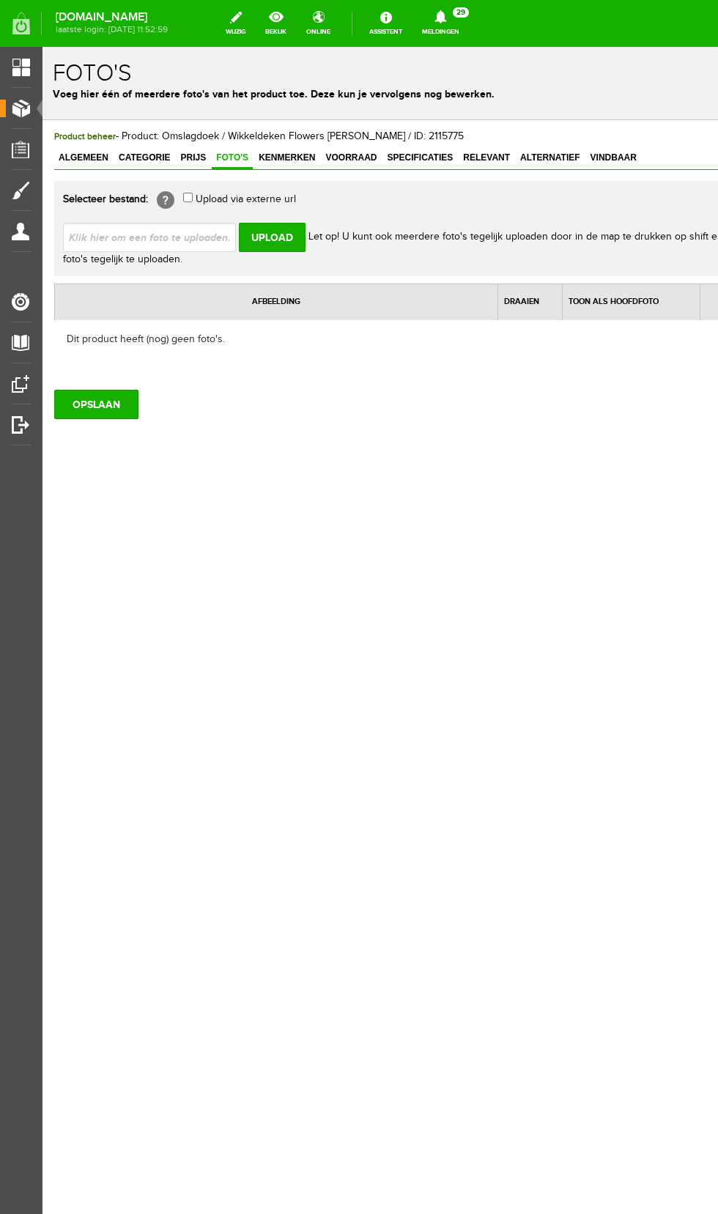
click at [201, 240] on input "file" at bounding box center [155, 237] width 185 height 28
type input "C:\fakepath\Screenshot_20250901_103632_Samsung Internet.jpg"
type input "Screenshot_20250901_103632_Samsung Internet.jpg"
click at [275, 237] on input "Upload" at bounding box center [272, 237] width 67 height 29
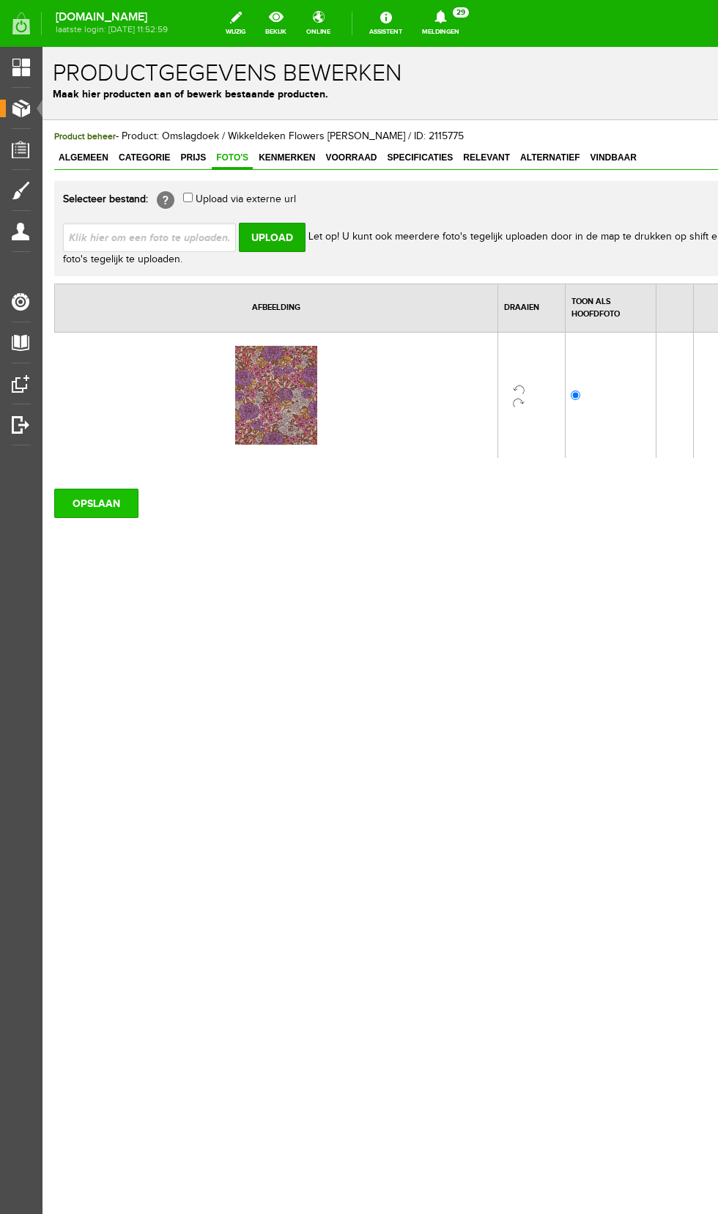
click at [111, 505] on input "OPSLAAN" at bounding box center [96, 503] width 84 height 29
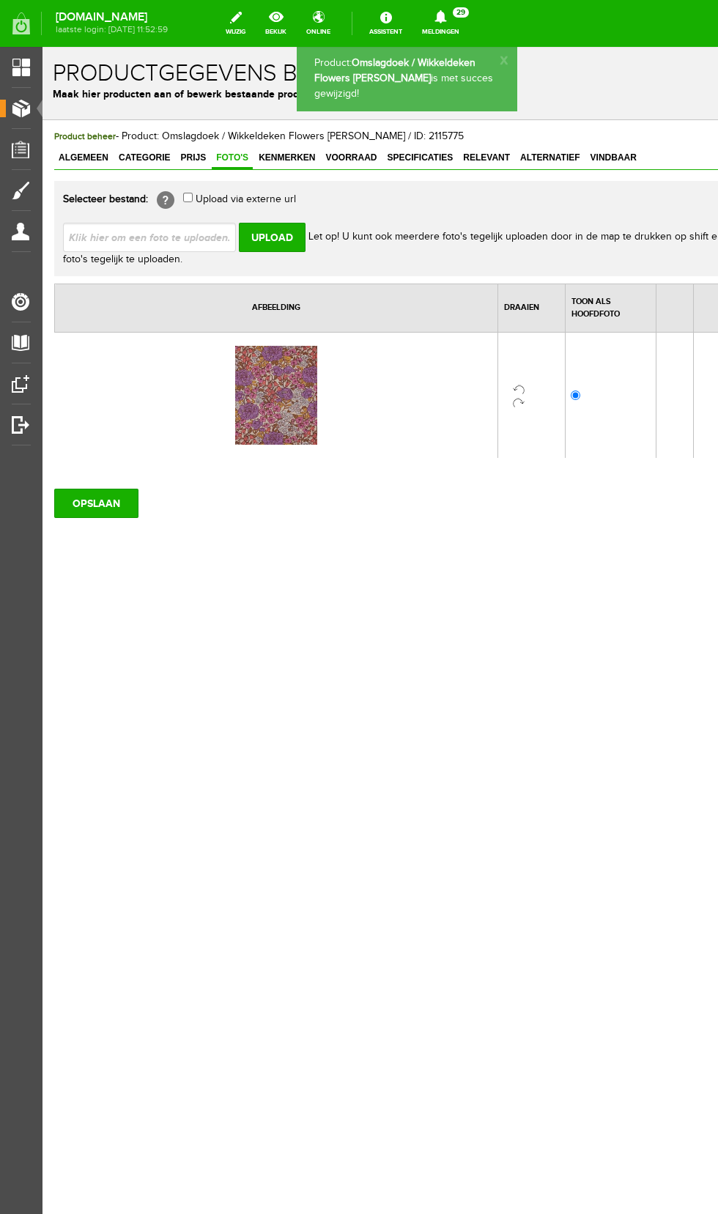
click at [35, 108] on span "Producten" at bounding box center [37, 108] width 62 height 12
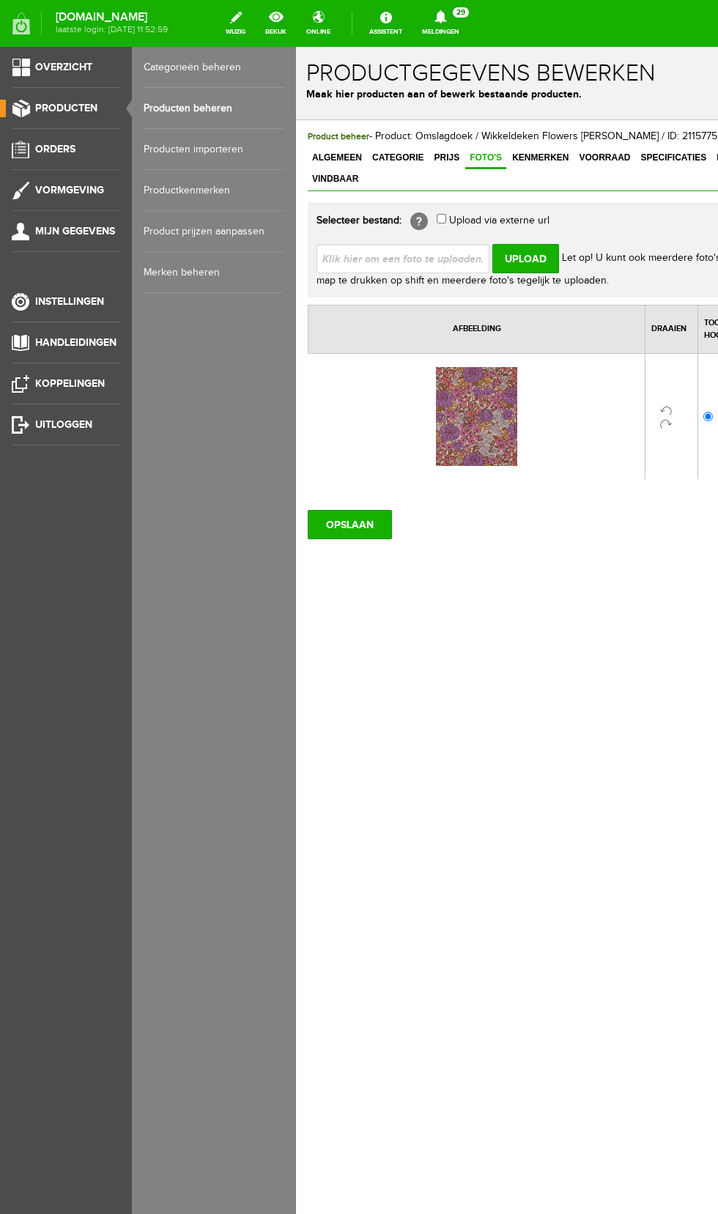
click at [230, 111] on link "Producten beheren" at bounding box center [214, 108] width 141 height 41
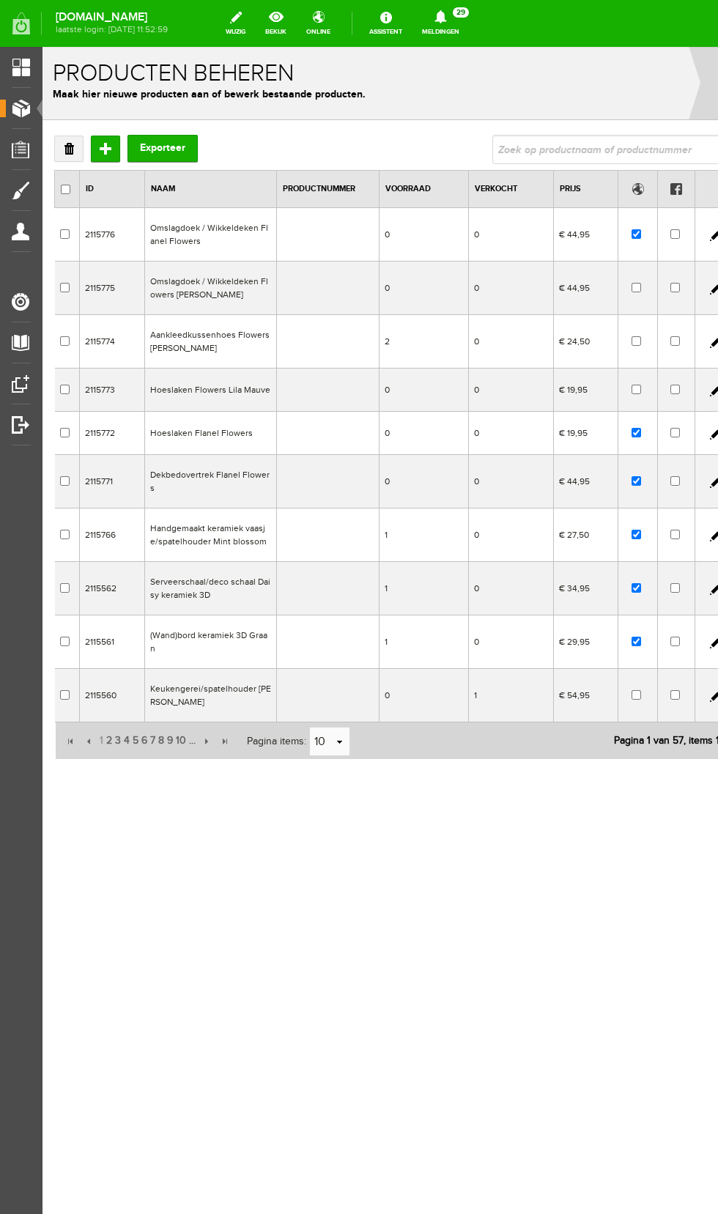
click at [242, 340] on td "Aankleedkussenhoes Flowers [PERSON_NAME]" at bounding box center [211, 341] width 132 height 53
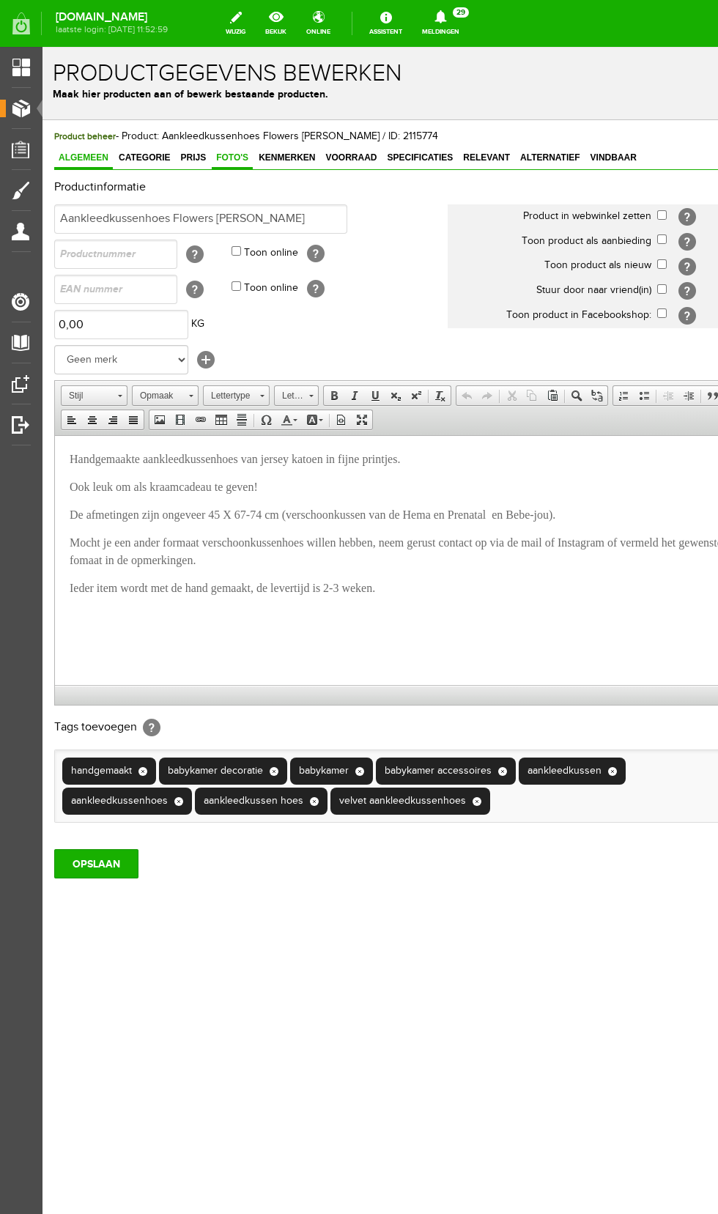
click at [226, 158] on span "Foto's" at bounding box center [232, 157] width 41 height 10
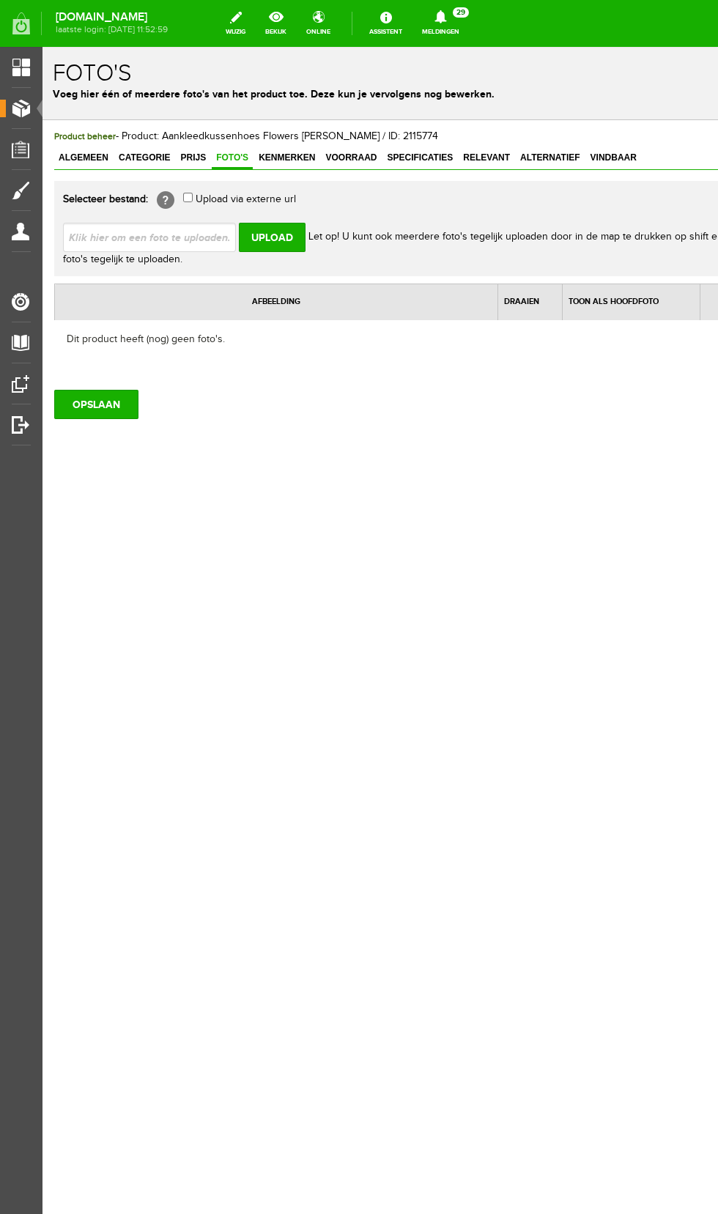
click at [198, 246] on input "file" at bounding box center [155, 237] width 185 height 28
type input "C:\fakepath\Screenshot_20250901_103632_Samsung Internet.jpg"
type input "Screenshot_20250901_103632_Samsung Internet.jpg"
click at [280, 240] on input "Upload" at bounding box center [272, 237] width 67 height 29
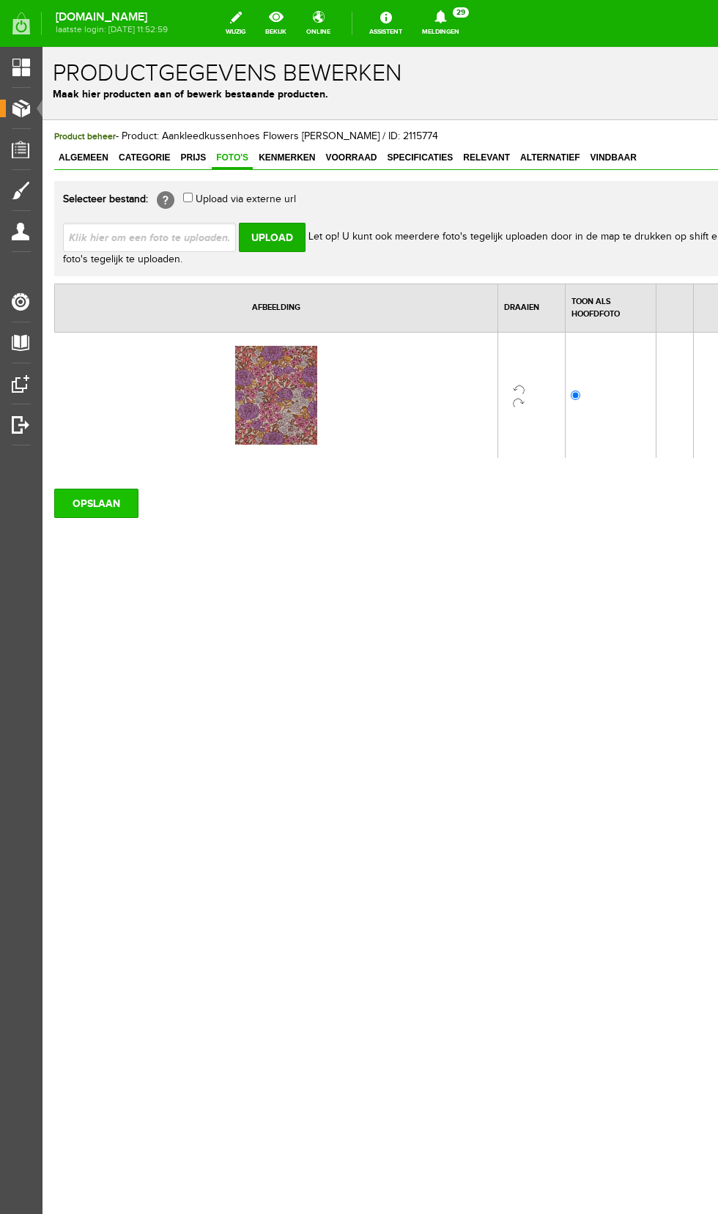
click at [105, 501] on input "OPSLAAN" at bounding box center [96, 503] width 84 height 29
click at [37, 150] on span "Orders" at bounding box center [26, 149] width 40 height 12
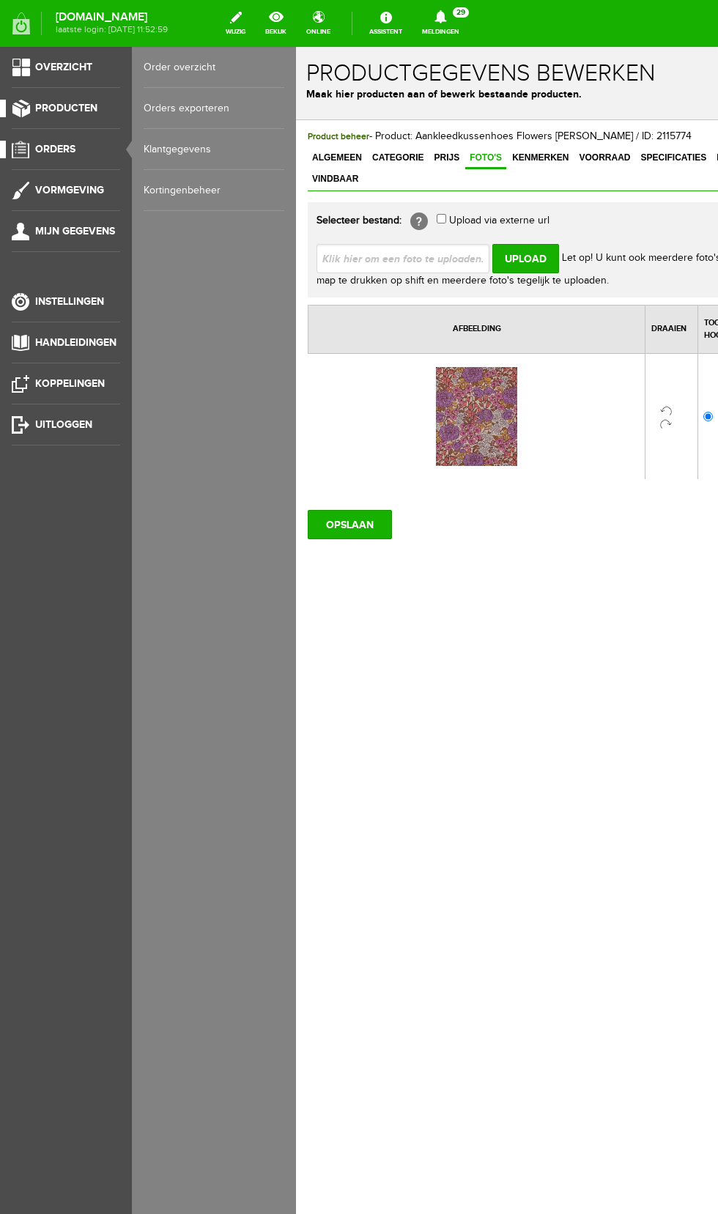
click at [96, 108] on span "Producten" at bounding box center [66, 108] width 62 height 12
click at [224, 103] on link "Producten beheren" at bounding box center [214, 108] width 141 height 41
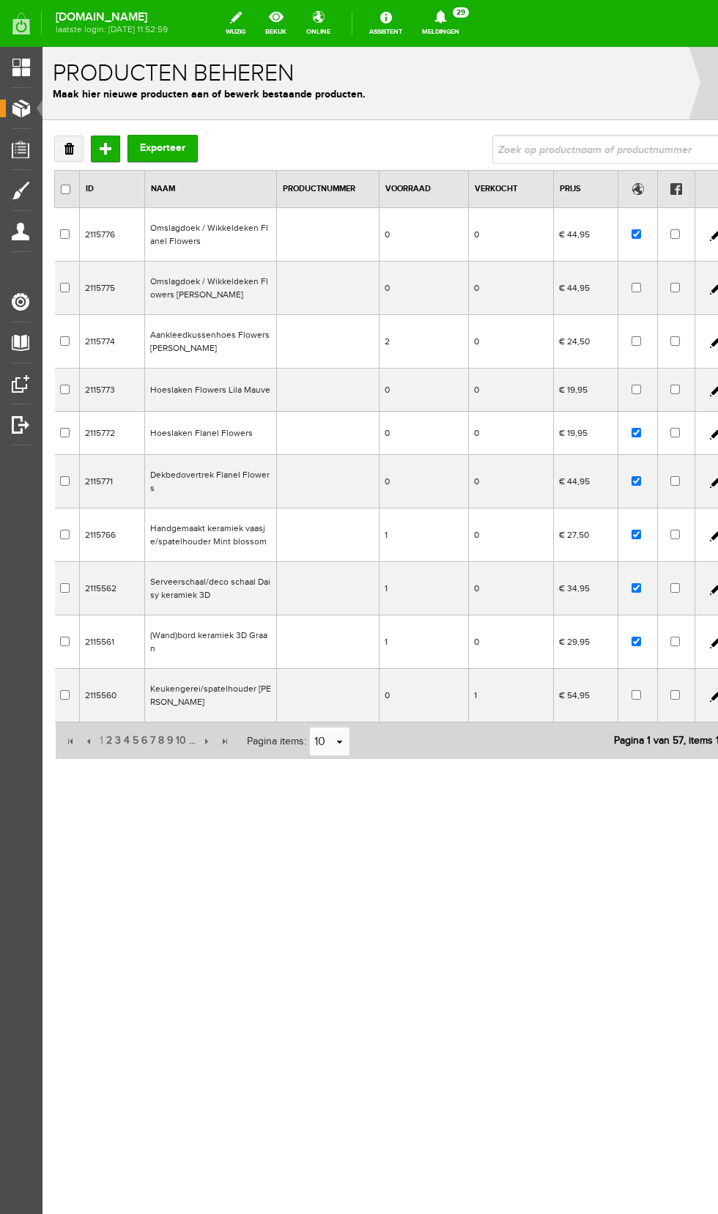
click at [199, 391] on td "Hoeslaken Flowers Lila Mauve" at bounding box center [211, 389] width 132 height 43
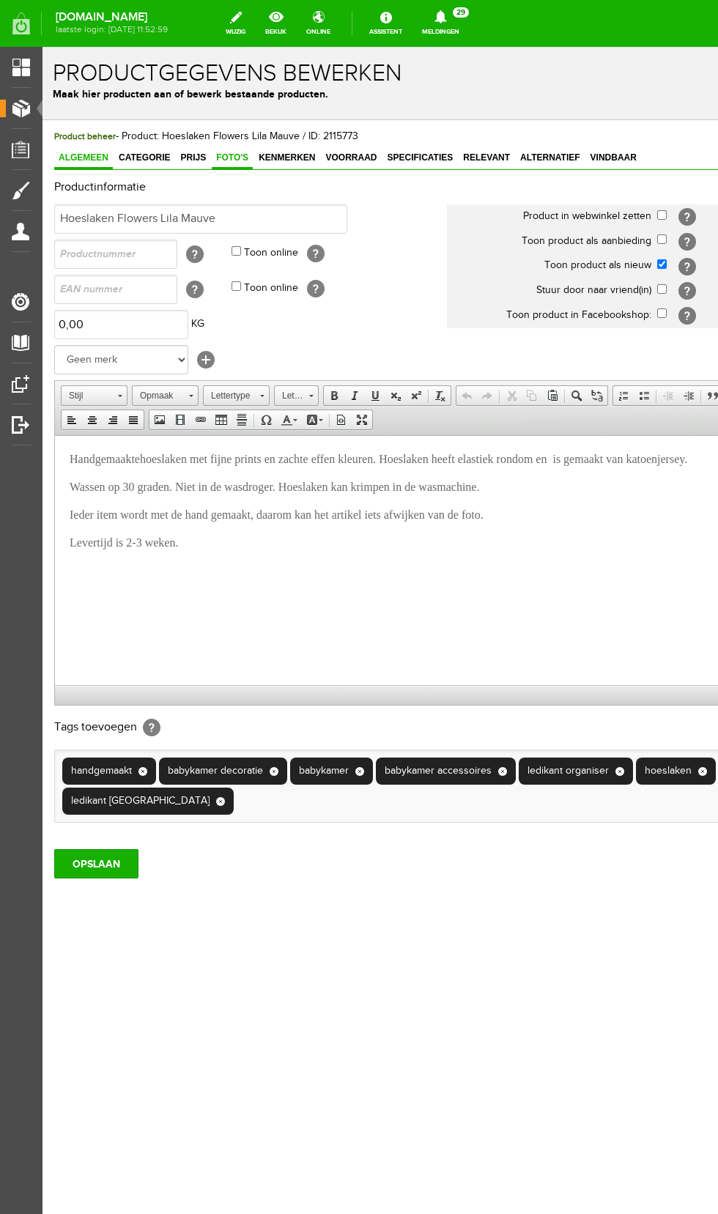
click at [222, 157] on span "Foto's" at bounding box center [232, 157] width 41 height 10
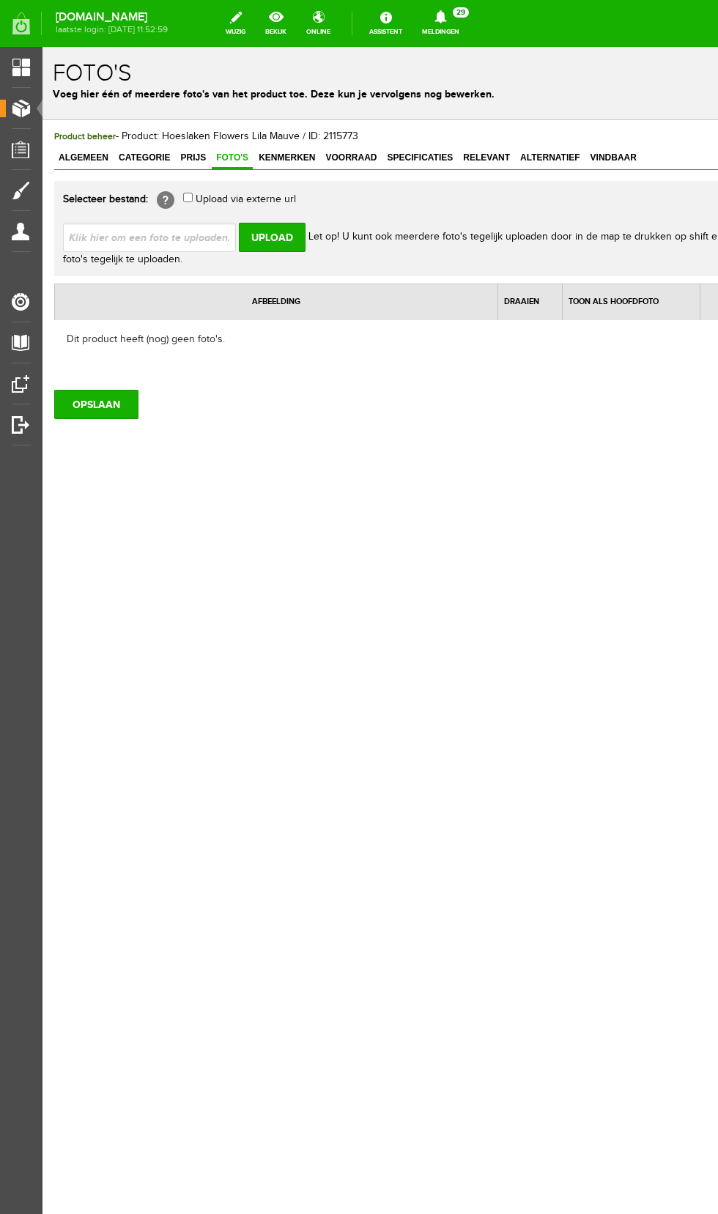
click at [199, 244] on input "file" at bounding box center [155, 237] width 185 height 28
type input "C:\fakepath\Screenshot_20250901_103632_Samsung Internet.jpg"
type input "Screenshot_20250901_103632_Samsung Internet.jpg"
click at [273, 240] on input "Upload" at bounding box center [272, 237] width 67 height 29
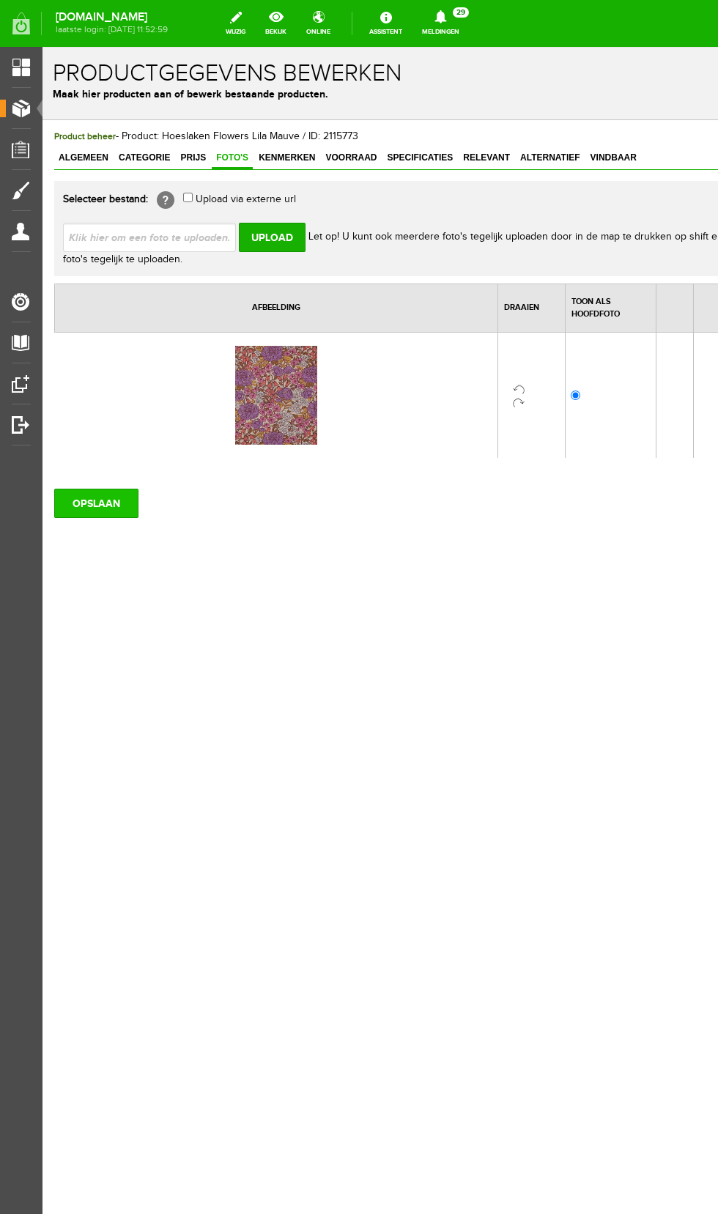
click at [108, 500] on input "OPSLAAN" at bounding box center [96, 503] width 84 height 29
click at [89, 159] on span "Algemeen" at bounding box center [83, 157] width 59 height 10
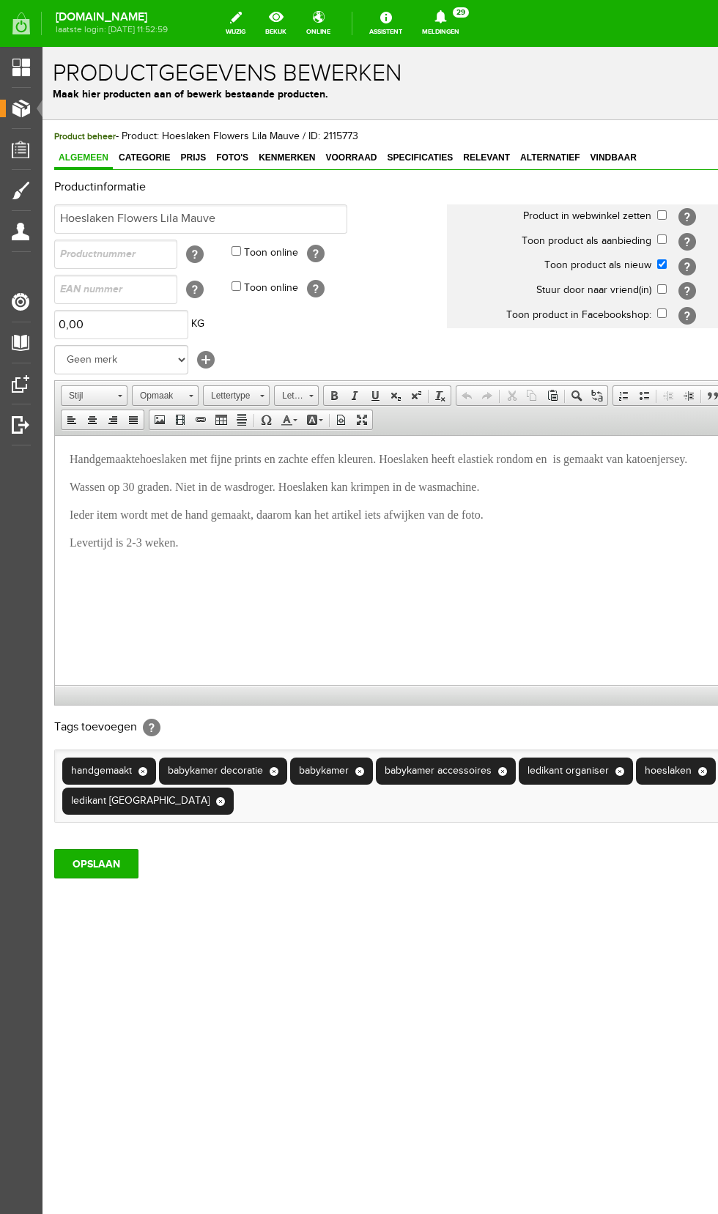
click at [34, 109] on span "Producten" at bounding box center [37, 108] width 62 height 12
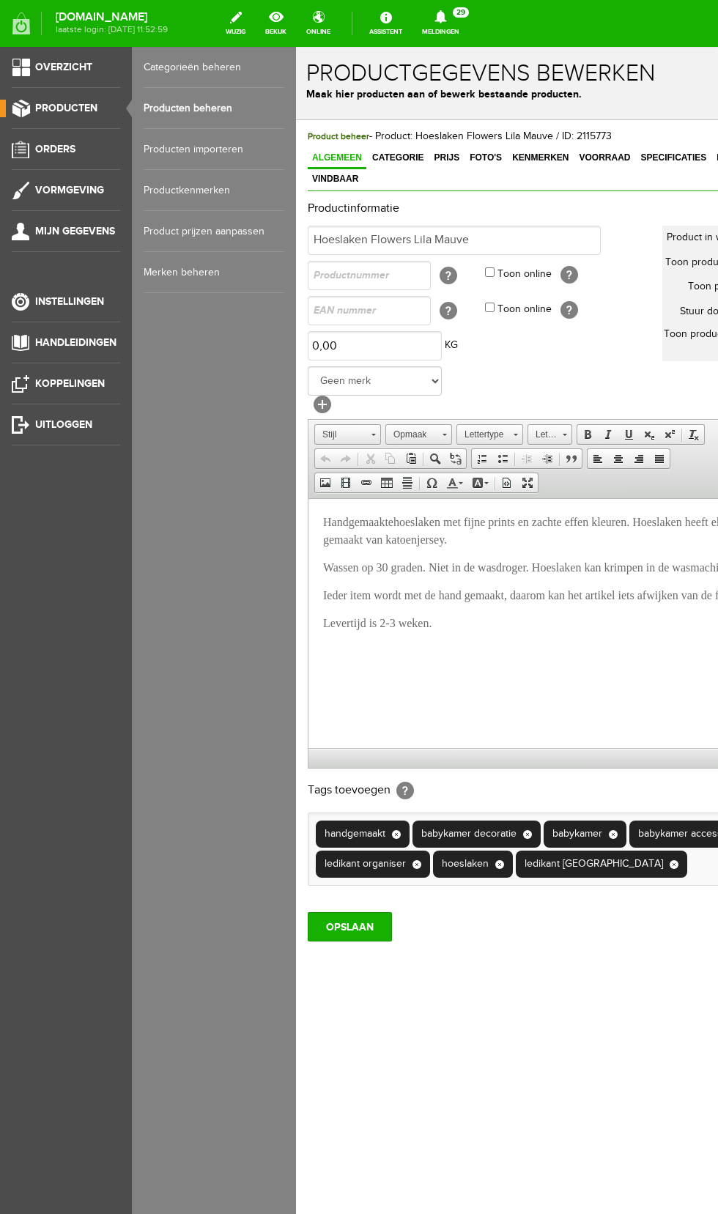
click at [218, 108] on link "Producten beheren" at bounding box center [214, 108] width 141 height 41
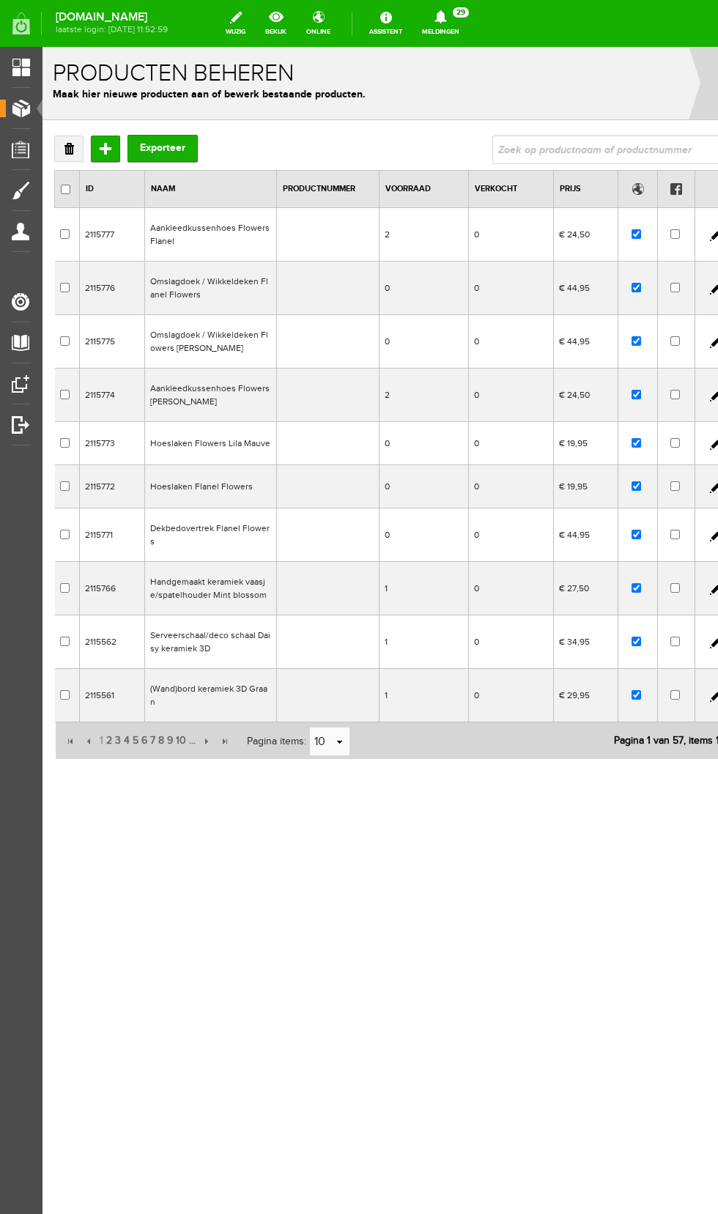
click at [243, 226] on td "Aankleedkussenhoes Flowers Flanel" at bounding box center [211, 234] width 132 height 53
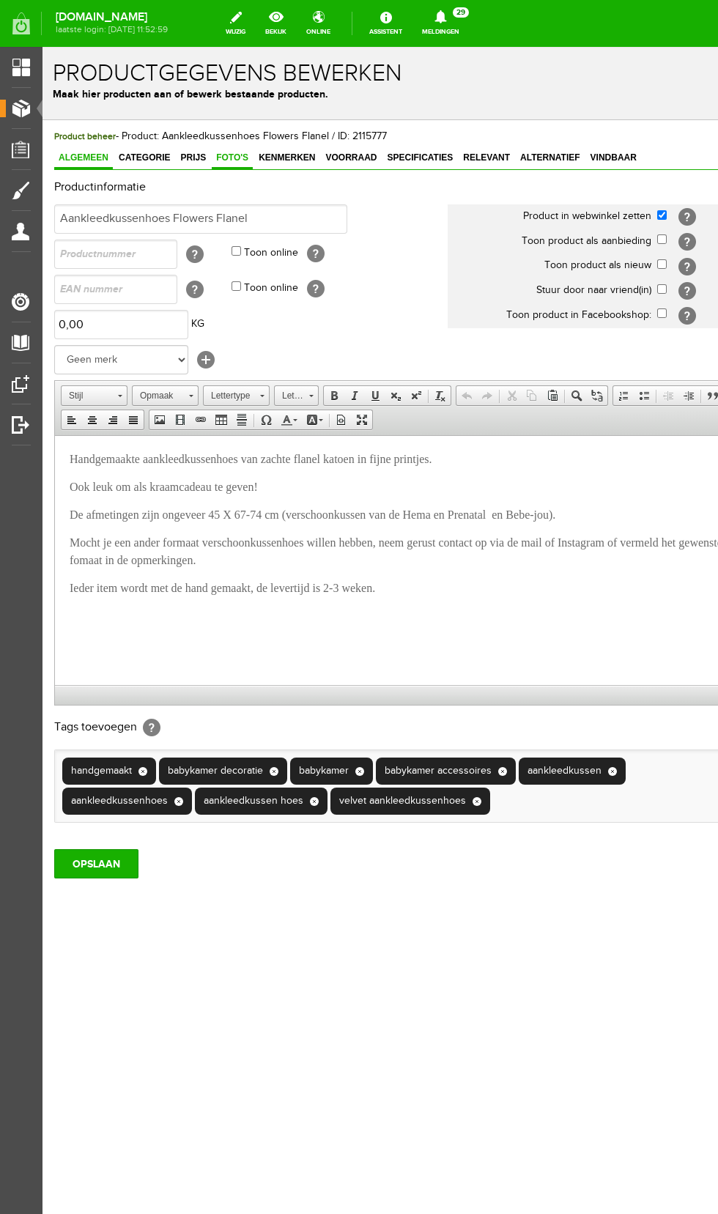
click at [225, 158] on span "Foto's" at bounding box center [232, 157] width 41 height 10
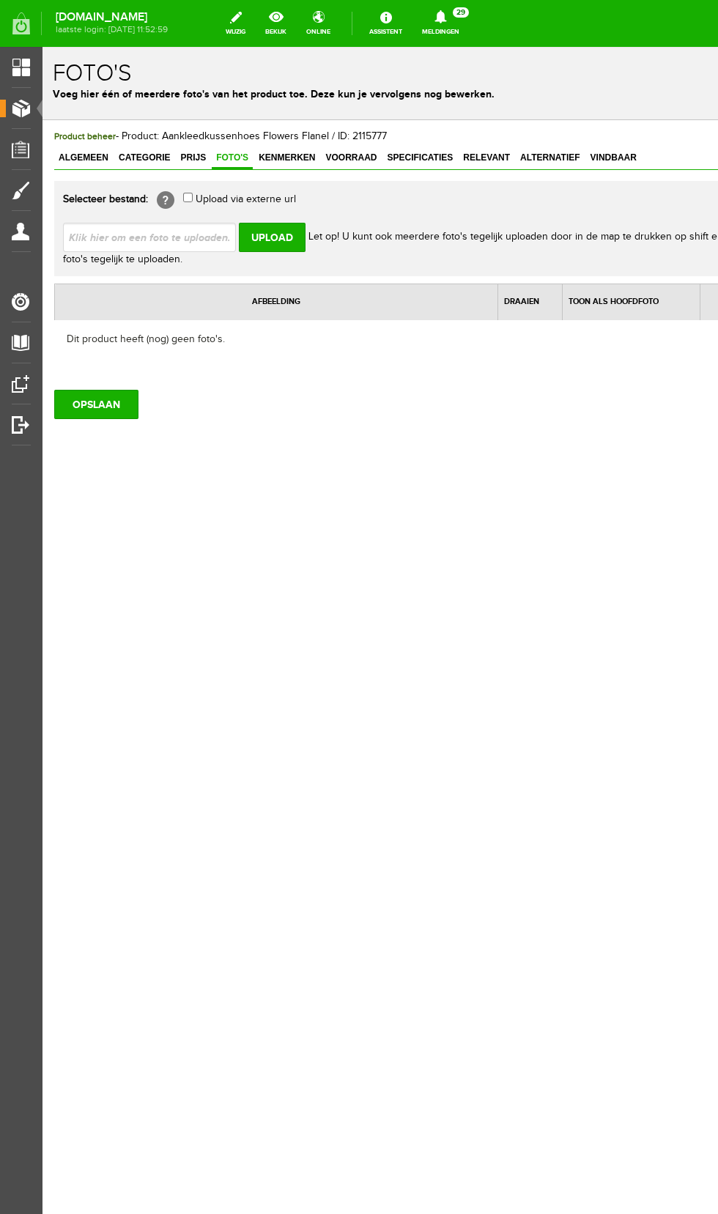
click at [212, 237] on input "file" at bounding box center [155, 237] width 185 height 28
type input "C:\fakepath\Screenshot_20250901_103924_Samsung Internet.jpg"
type input "Screenshot_20250901_103924_Samsung Internet.jpg"
click at [273, 240] on input "Upload" at bounding box center [272, 237] width 67 height 29
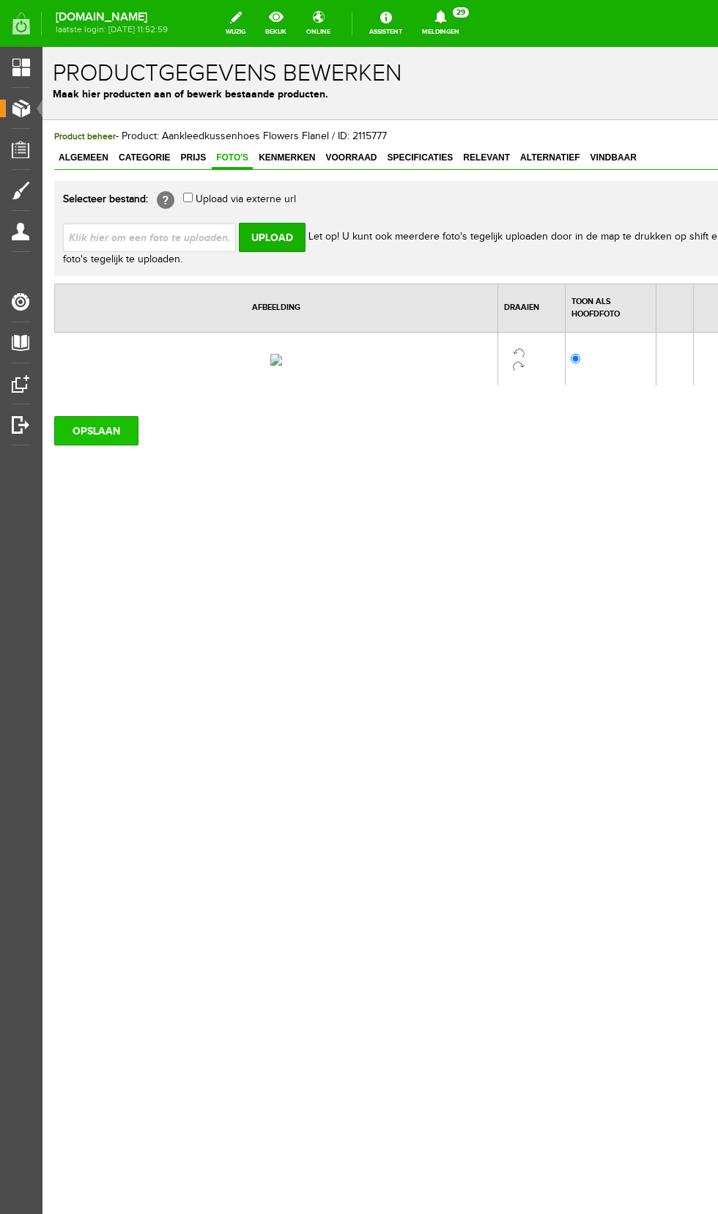
click at [104, 445] on input "OPSLAAN" at bounding box center [96, 430] width 84 height 29
